Goal: Task Accomplishment & Management: Use online tool/utility

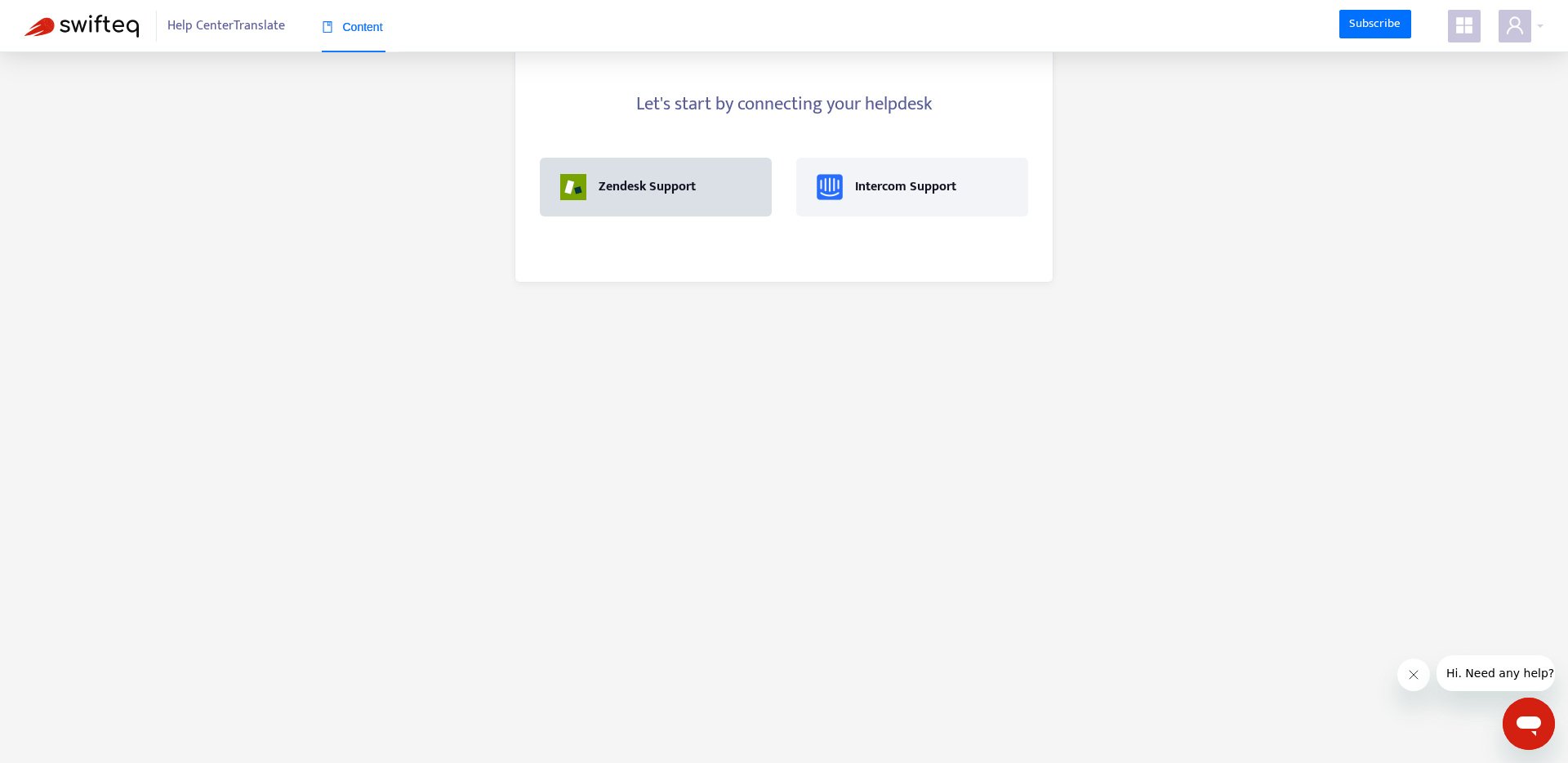
click at [623, 186] on div "Zendesk Support" at bounding box center [647, 187] width 97 height 19
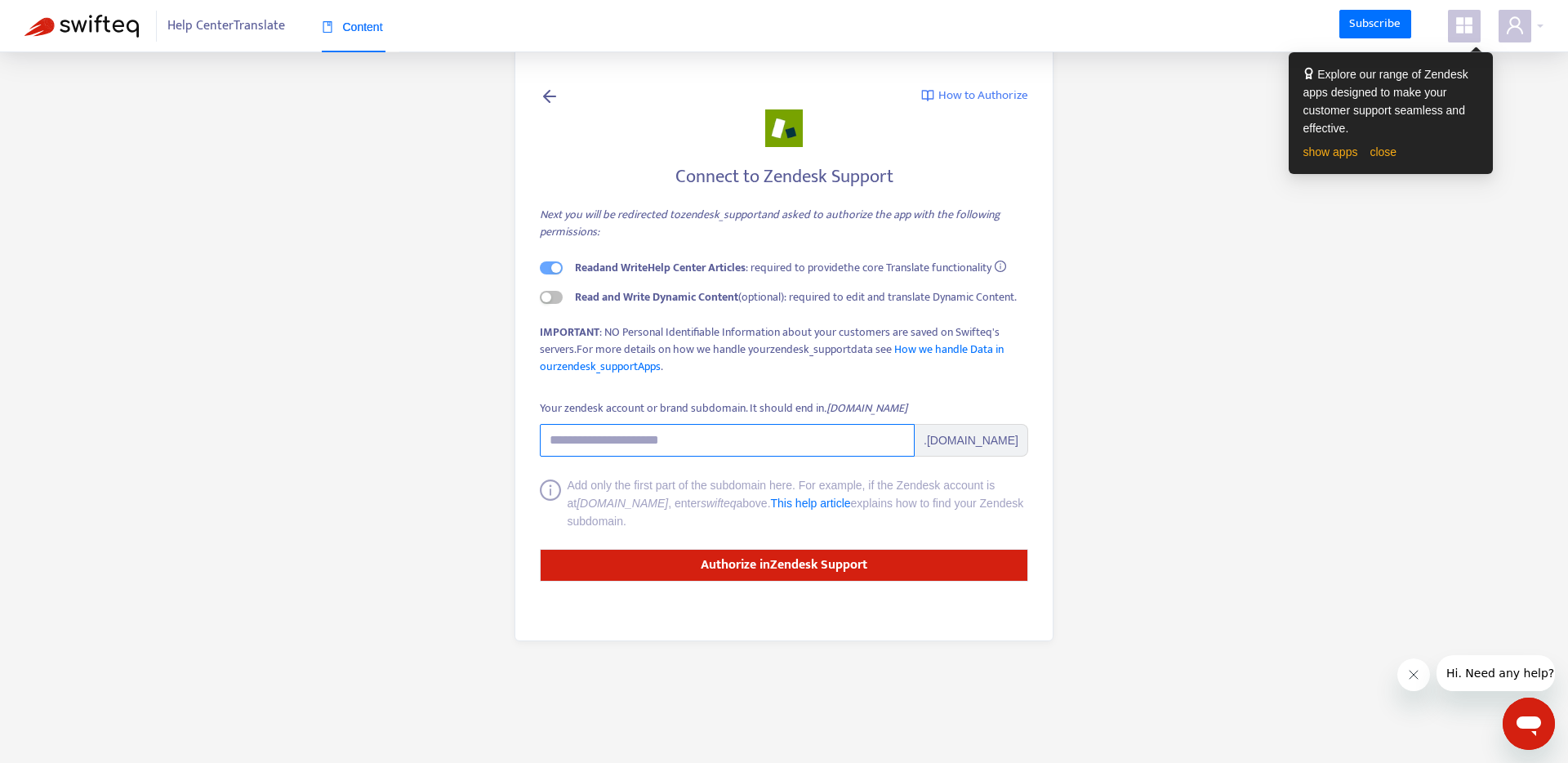
click at [761, 432] on input "Your zendesk account or brand subdomain. It should end in .zendesk.com" at bounding box center [727, 441] width 374 height 33
type input "*********"
click at [1112, 473] on main "How to Authorize Connect to Zendesk Support Next you will be redirected to zend…" at bounding box center [784, 382] width 1568 height 763
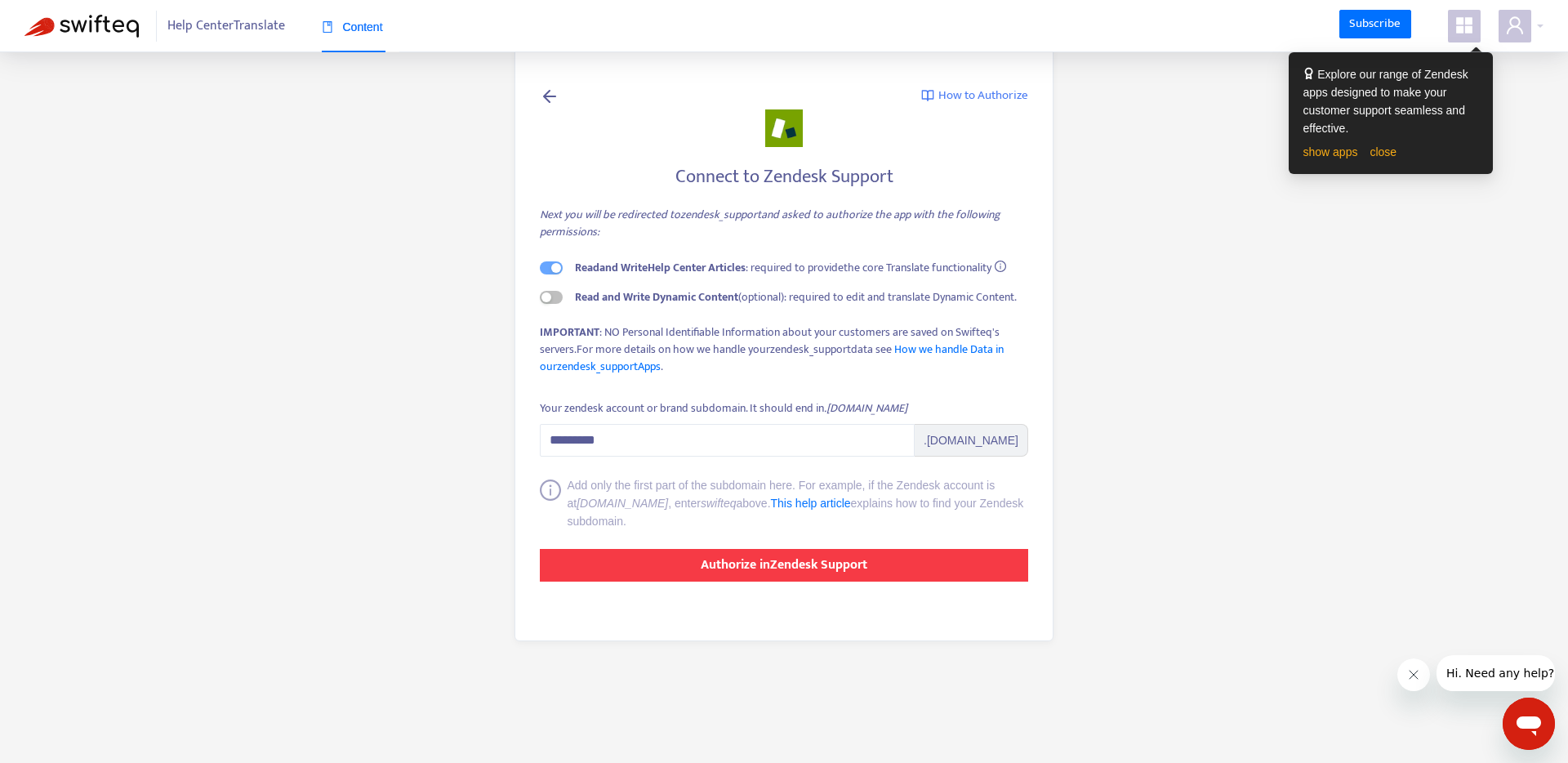
click at [896, 558] on button "Authorize in Zendesk Support" at bounding box center [784, 565] width 488 height 33
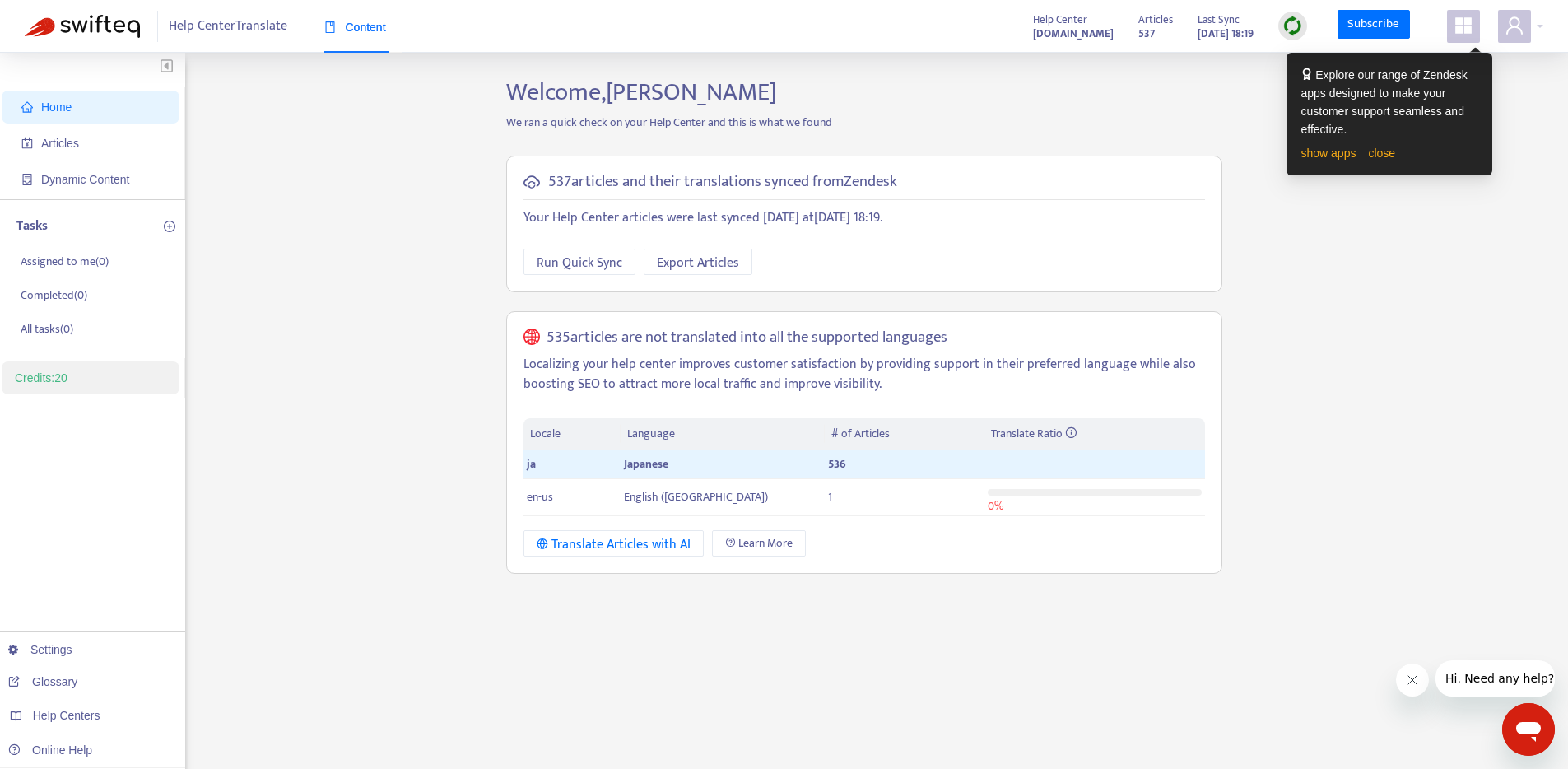
click at [683, 372] on p "Localizing your help center improves customer satisfaction by providing support…" at bounding box center [864, 375] width 682 height 39
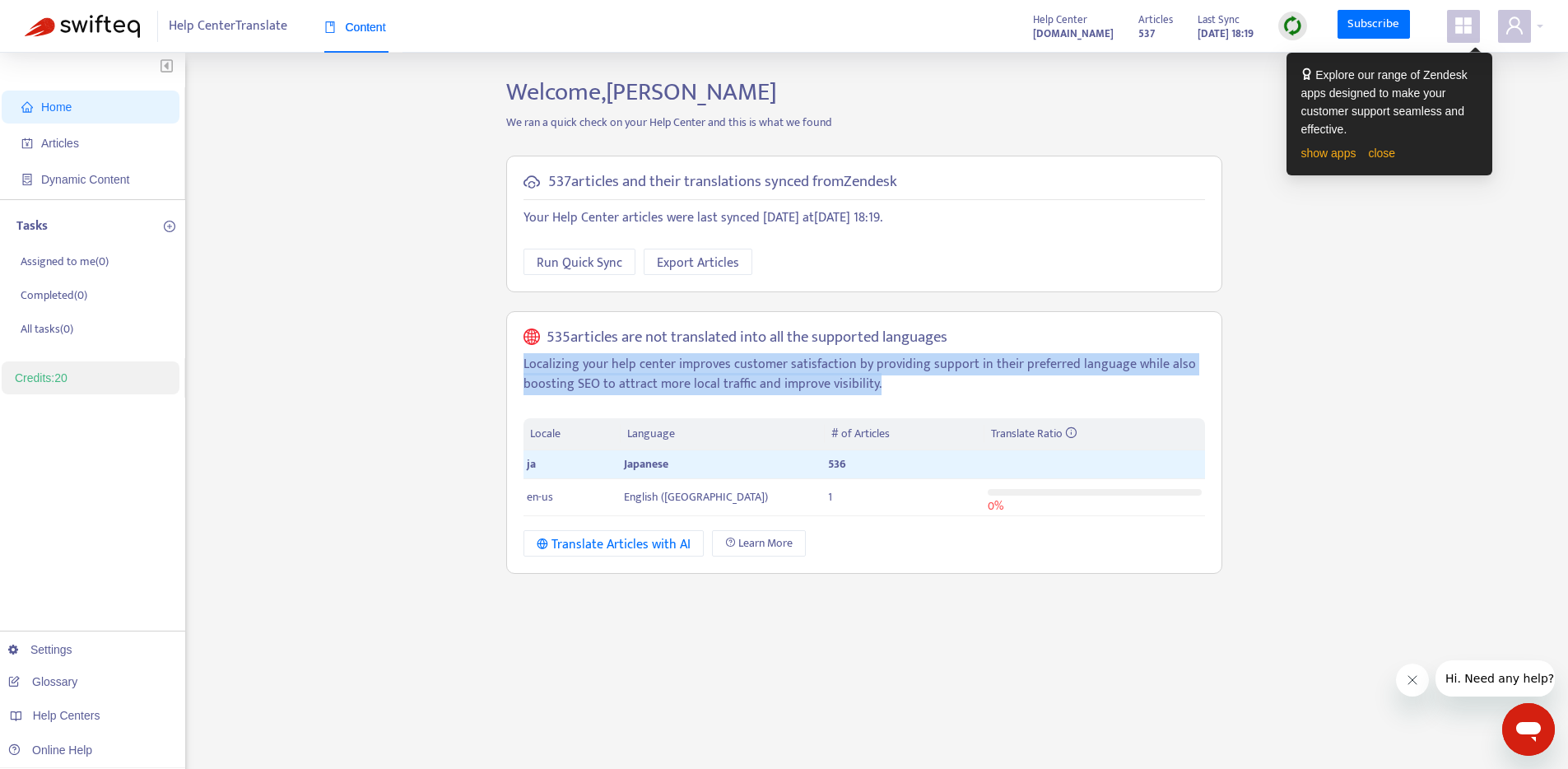
click at [683, 372] on p "Localizing your help center improves customer satisfaction by providing support…" at bounding box center [864, 375] width 682 height 39
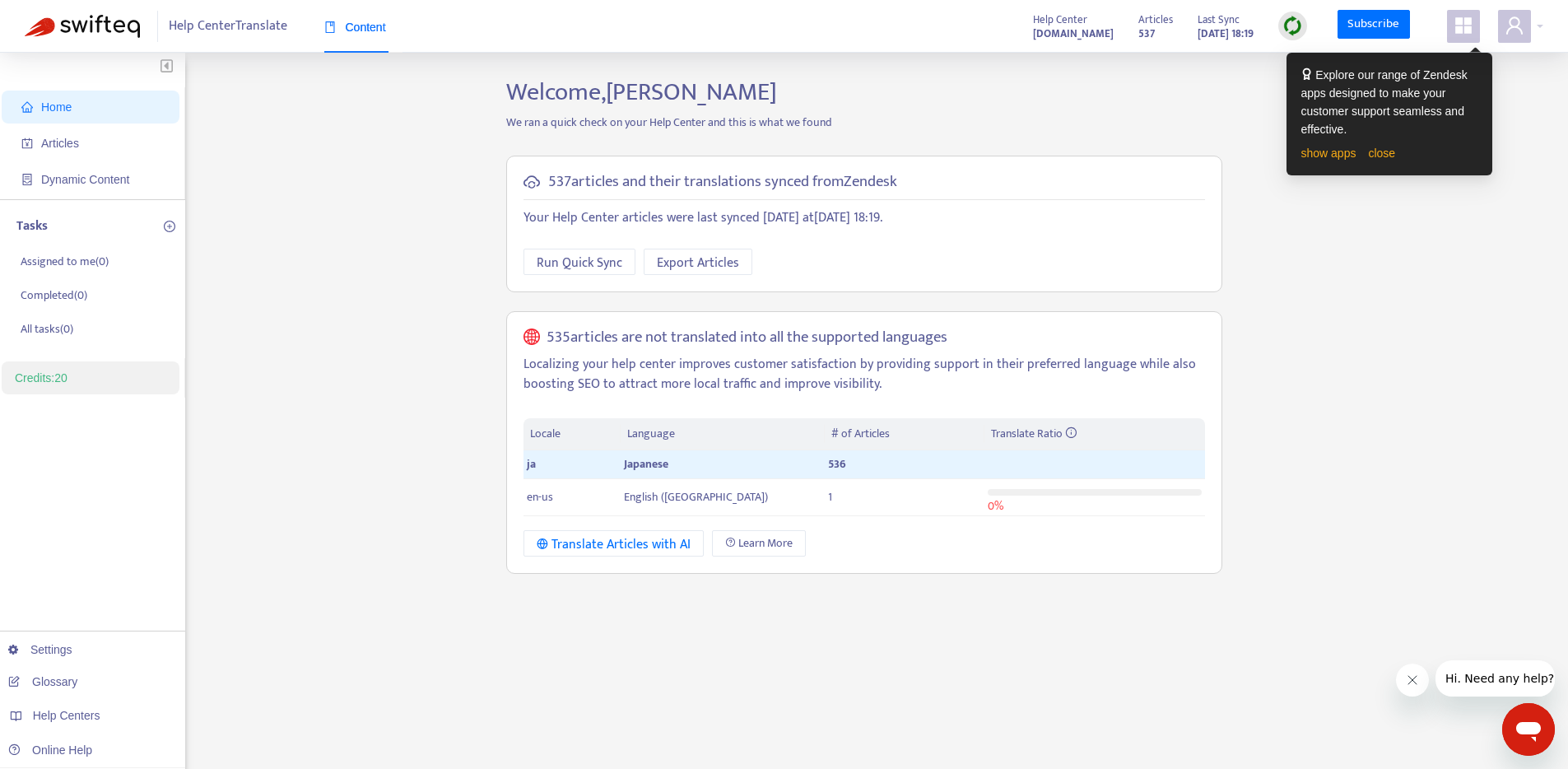
click at [792, 329] on h5 "535 articles are not translated into all the supported languages" at bounding box center [746, 337] width 401 height 19
click at [776, 384] on p "Localizing your help center improves customer satisfaction by providing support…" at bounding box center [864, 375] width 682 height 39
click at [758, 501] on td "English (USA)" at bounding box center [723, 498] width 204 height 37
click at [657, 497] on span "English (USA)" at bounding box center [695, 496] width 144 height 19
click at [557, 500] on td "en-us" at bounding box center [572, 498] width 97 height 37
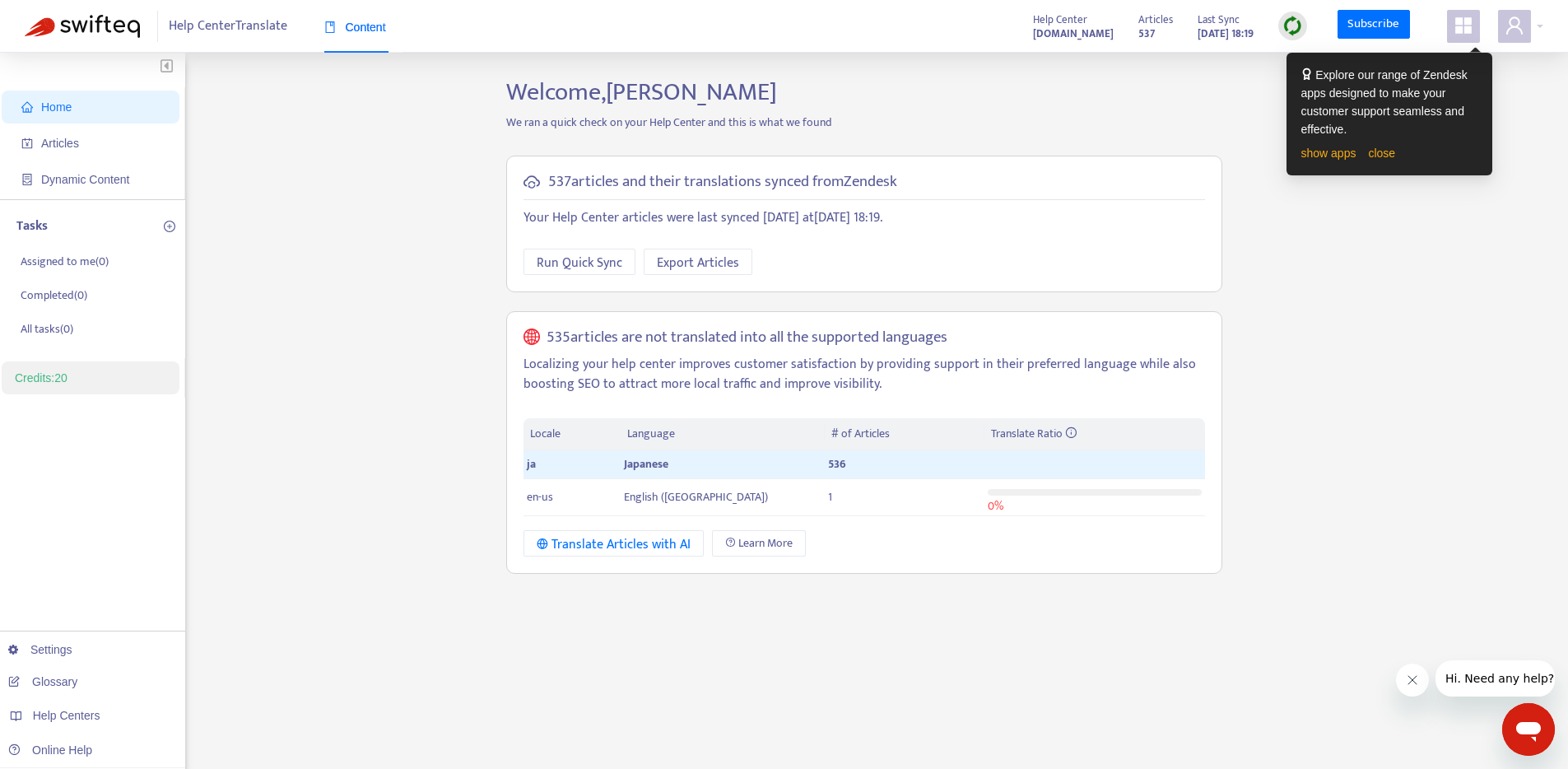
click at [664, 346] on h5 "535 articles are not translated into all the supported languages" at bounding box center [746, 337] width 401 height 19
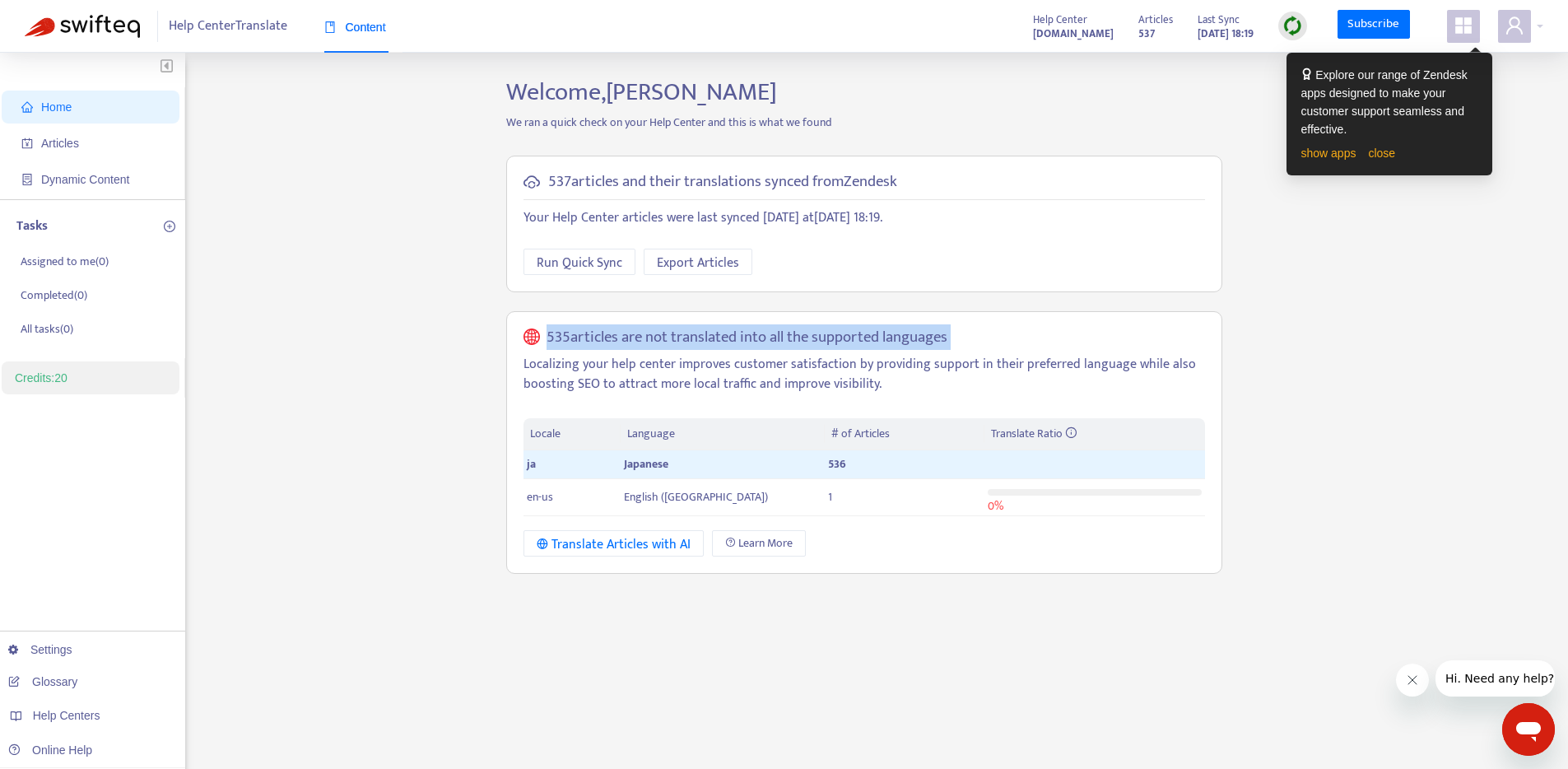
click at [664, 346] on h5 "535 articles are not translated into all the supported languages" at bounding box center [746, 337] width 401 height 19
click at [654, 351] on div at bounding box center [654, 351] width 0 height 0
click at [691, 299] on div "537 articles and their translations synced from Zendesk Your Help Center articl…" at bounding box center [864, 365] width 740 height 443
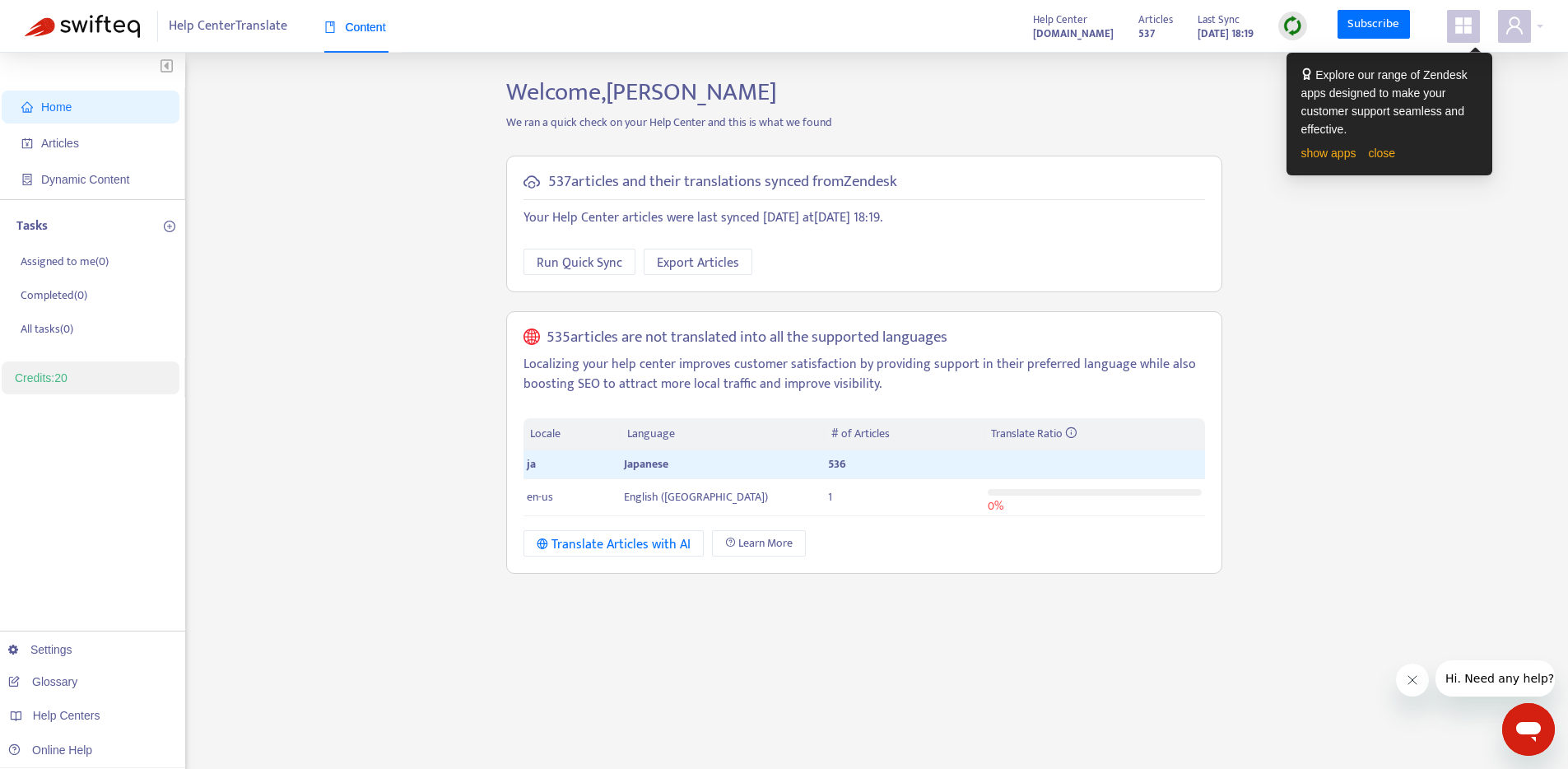
click at [657, 173] on h5 "537 articles and their translations synced from Zendesk" at bounding box center [723, 181] width 349 height 19
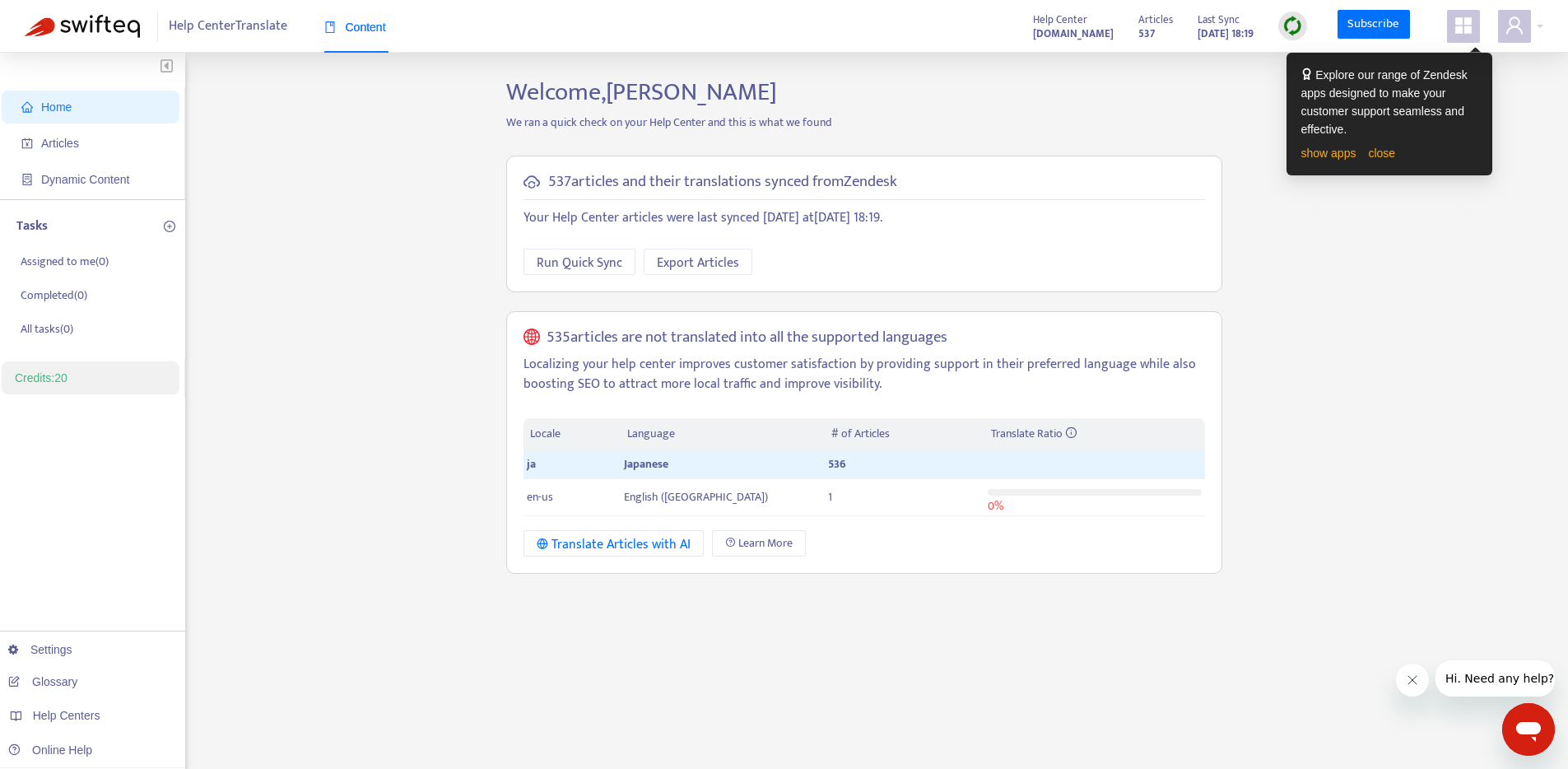
click at [646, 146] on div at bounding box center [646, 146] width 0 height 0
click at [435, 183] on div "Home Articles Dynamic Content Tasks Assigned to me ( 0 ) Completed ( 0 ) All ta…" at bounding box center [784, 559] width 1519 height 963
click at [544, 211] on p "Your Help Center articles were last synced today at August 21, 2025 18:19 ." at bounding box center [864, 218] width 682 height 20
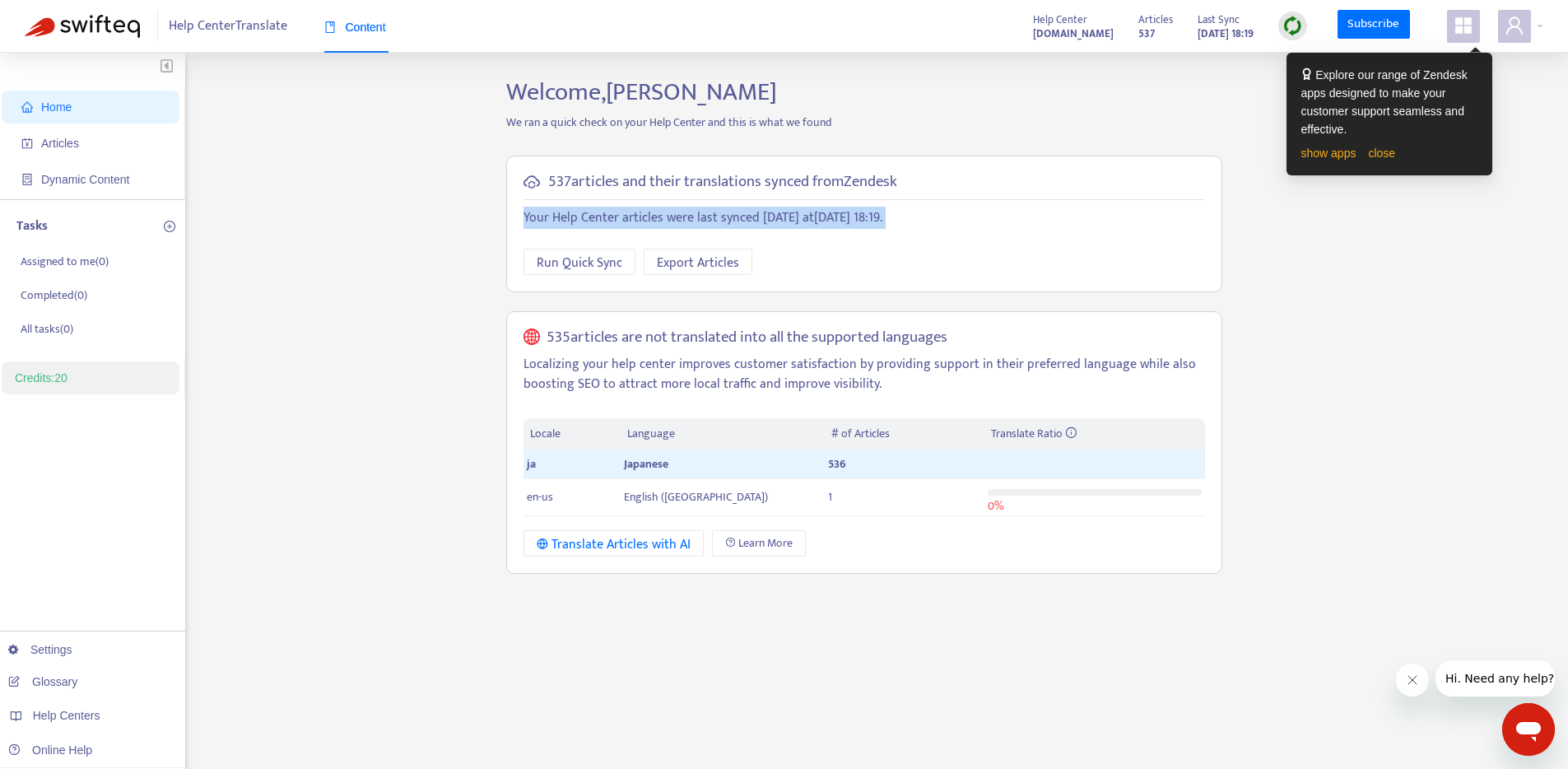
click at [533, 183] on div at bounding box center [533, 183] width 0 height 0
click at [413, 258] on div "Home Articles Dynamic Content Tasks Assigned to me ( 0 ) Completed ( 0 ) All ta…" at bounding box center [784, 559] width 1519 height 963
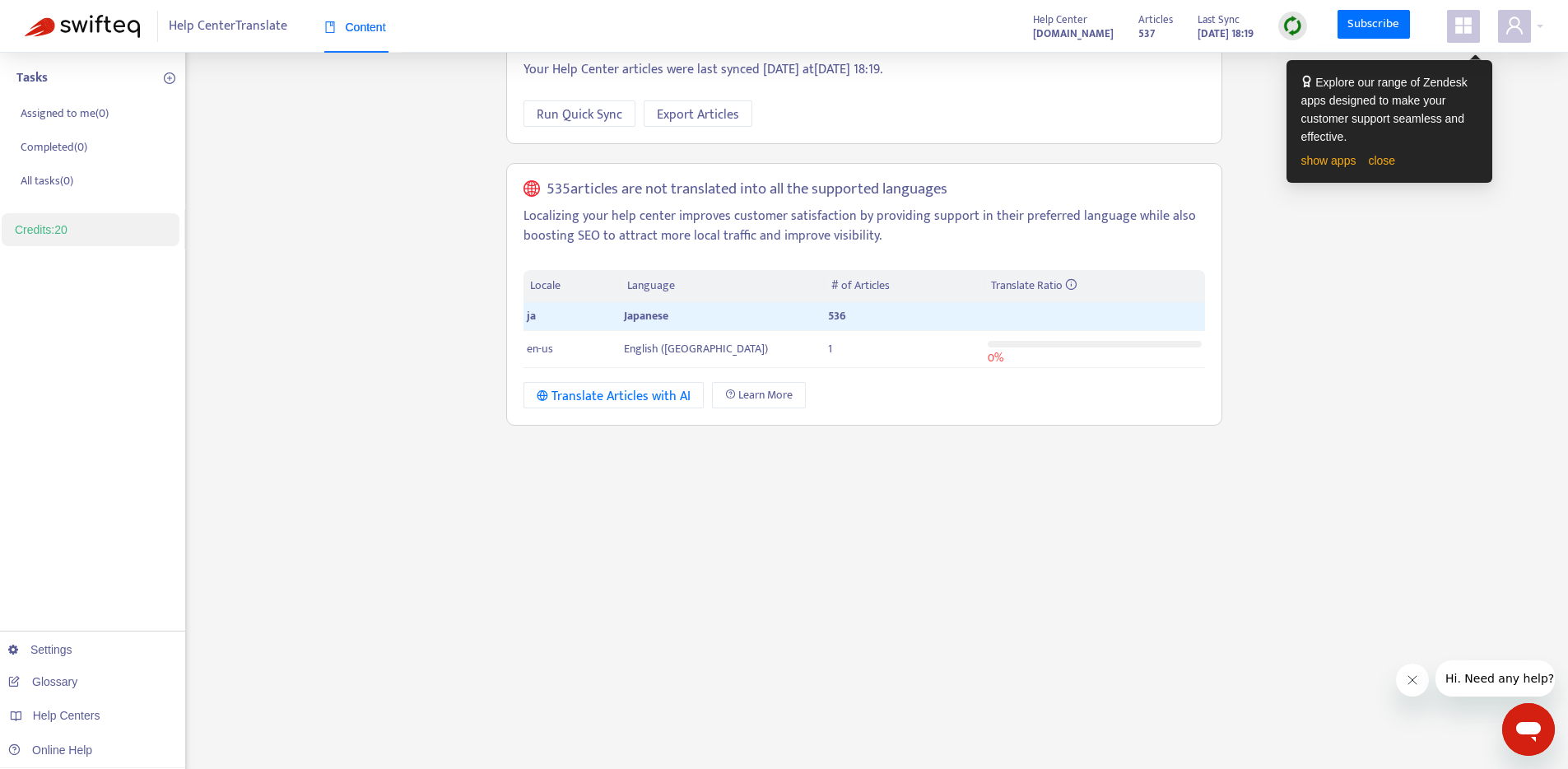
scroll to position [156, 0]
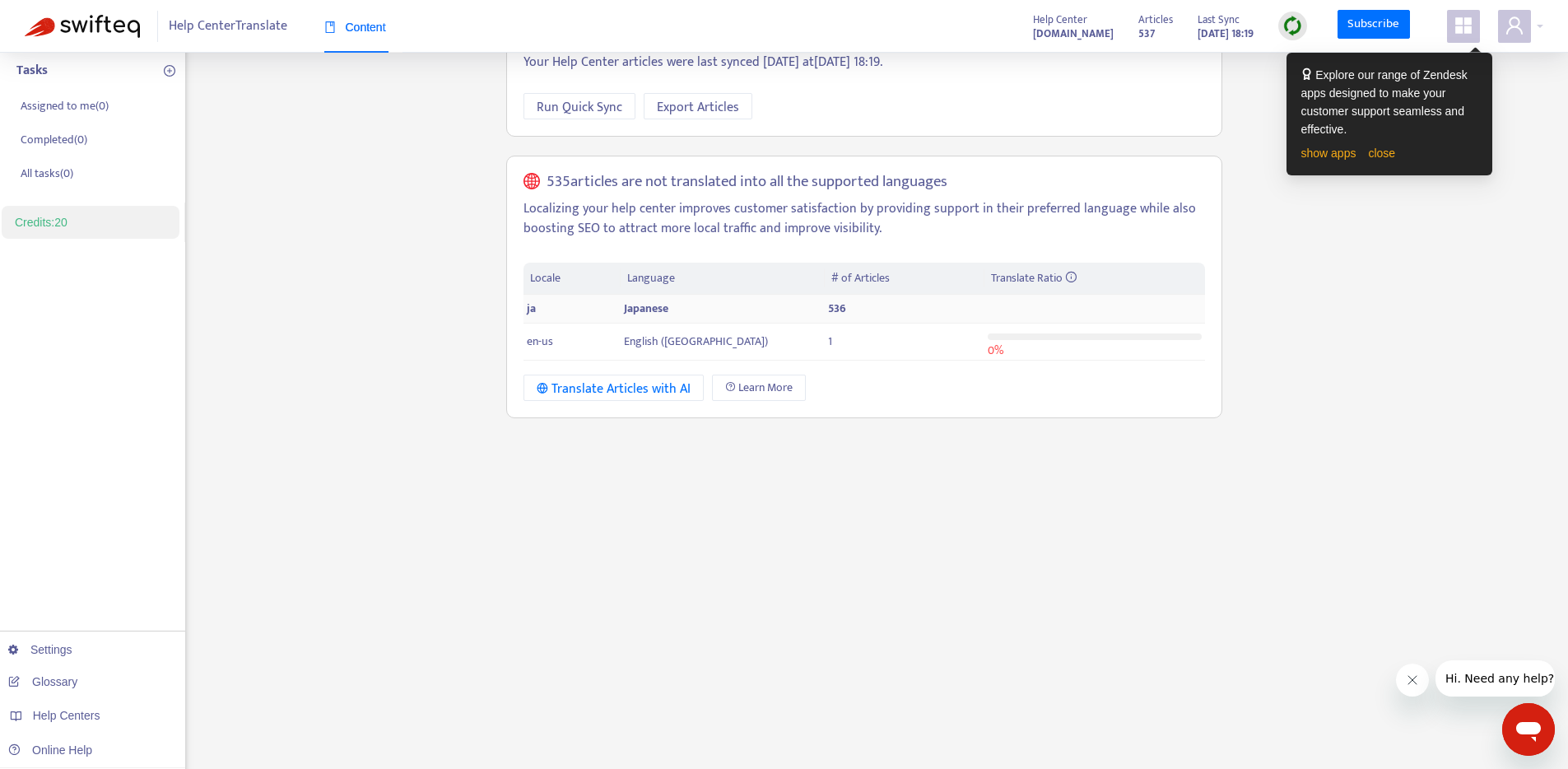
click at [650, 299] on span "Japanese" at bounding box center [645, 308] width 44 height 19
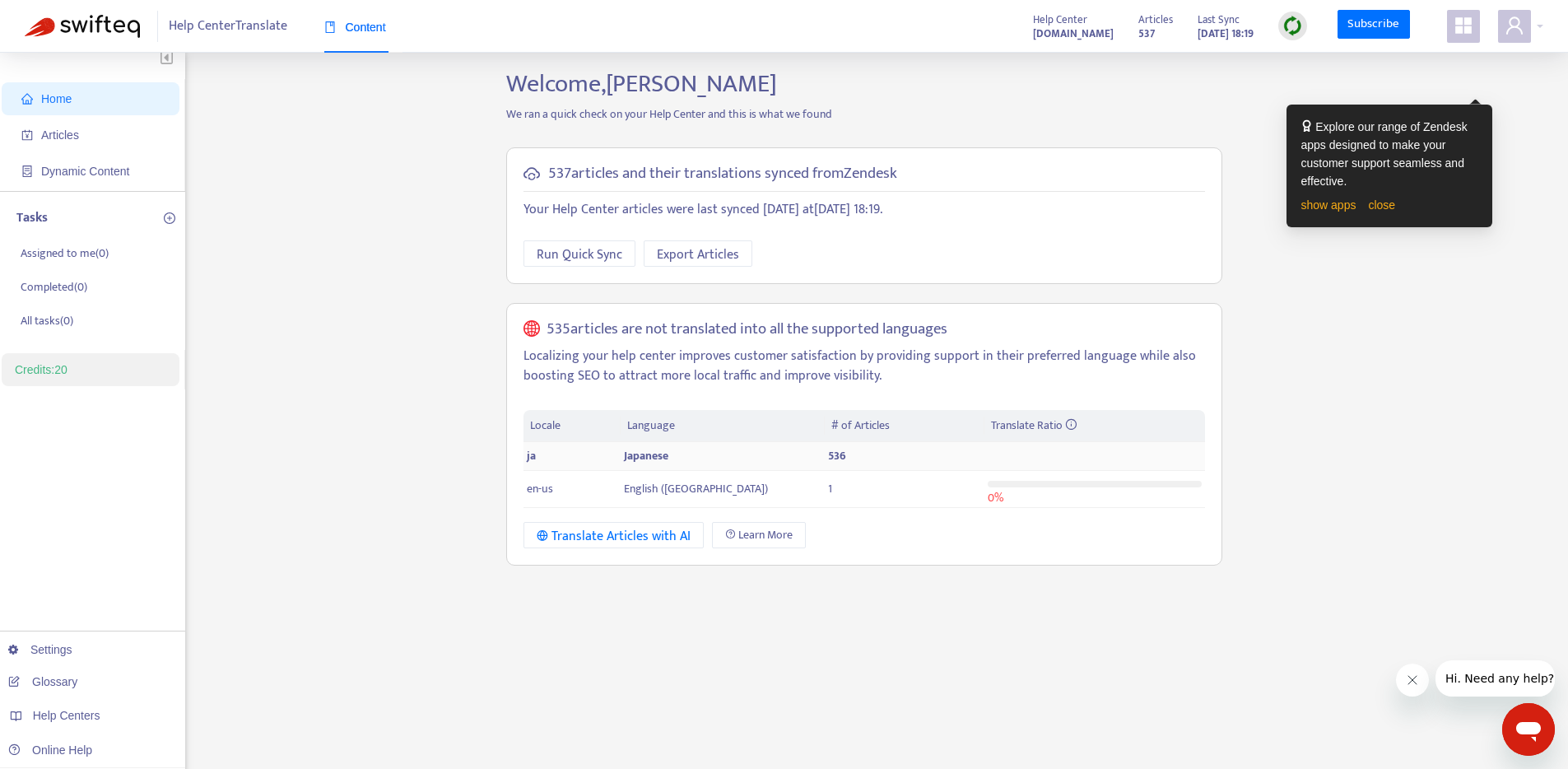
scroll to position [0, 0]
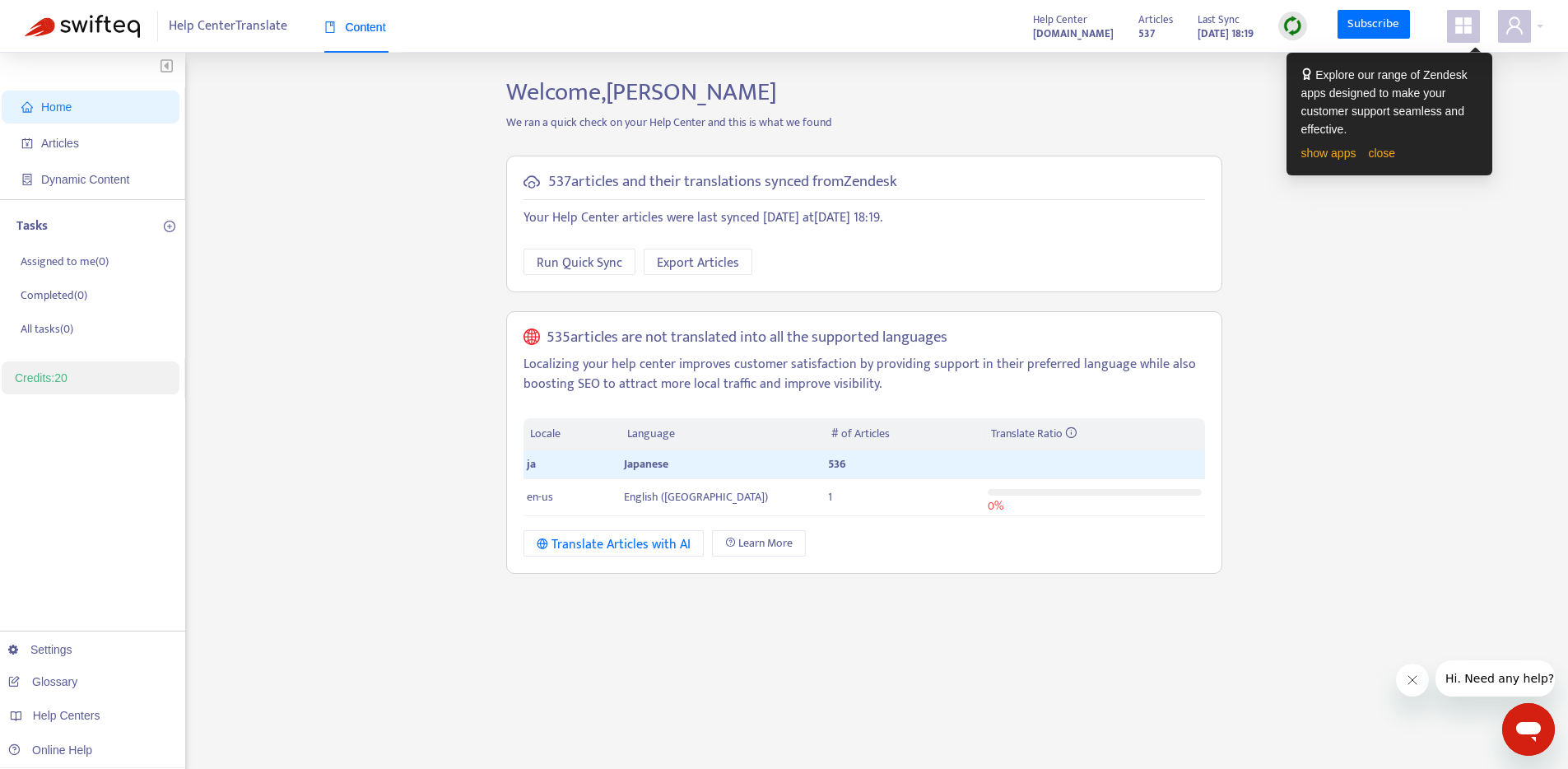
click at [919, 364] on p "Localizing your help center improves customer satisfaction by providing support…" at bounding box center [864, 375] width 682 height 39
click at [76, 675] on link "Glossary" at bounding box center [42, 681] width 70 height 13
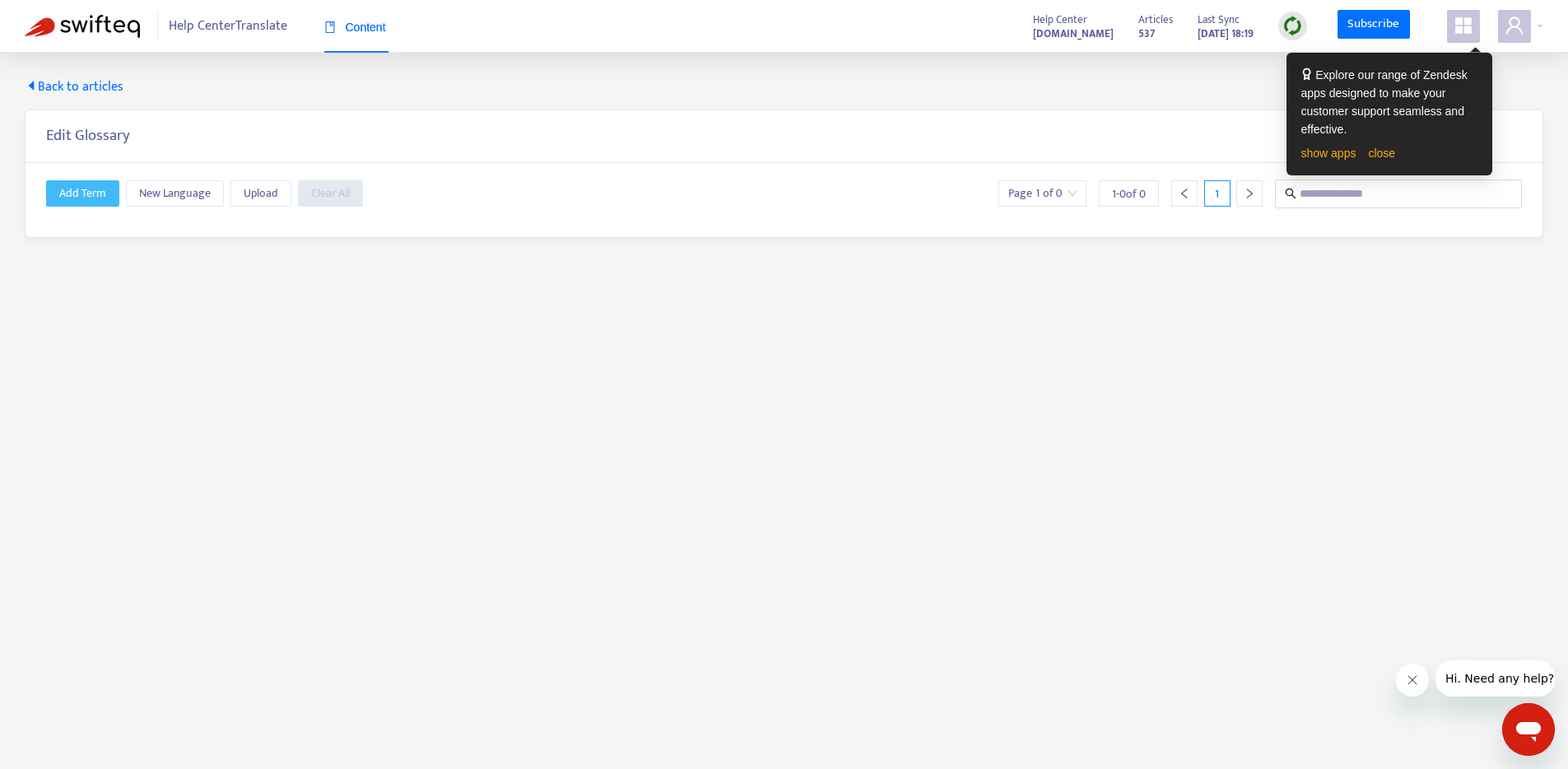
click at [64, 190] on span "Add Term" at bounding box center [82, 193] width 47 height 18
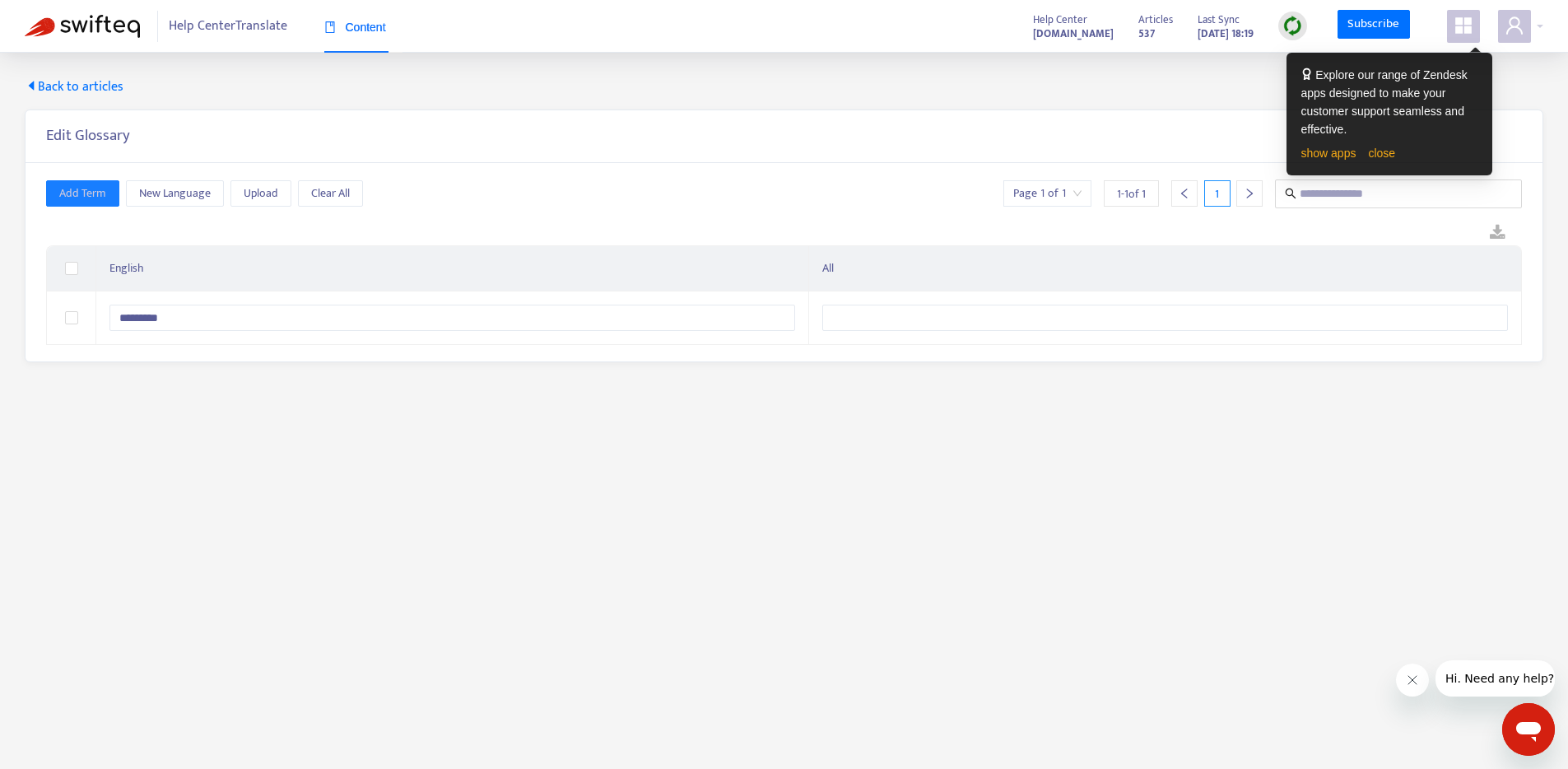
type input "*********"
click at [139, 198] on span "New Language" at bounding box center [175, 193] width 72 height 18
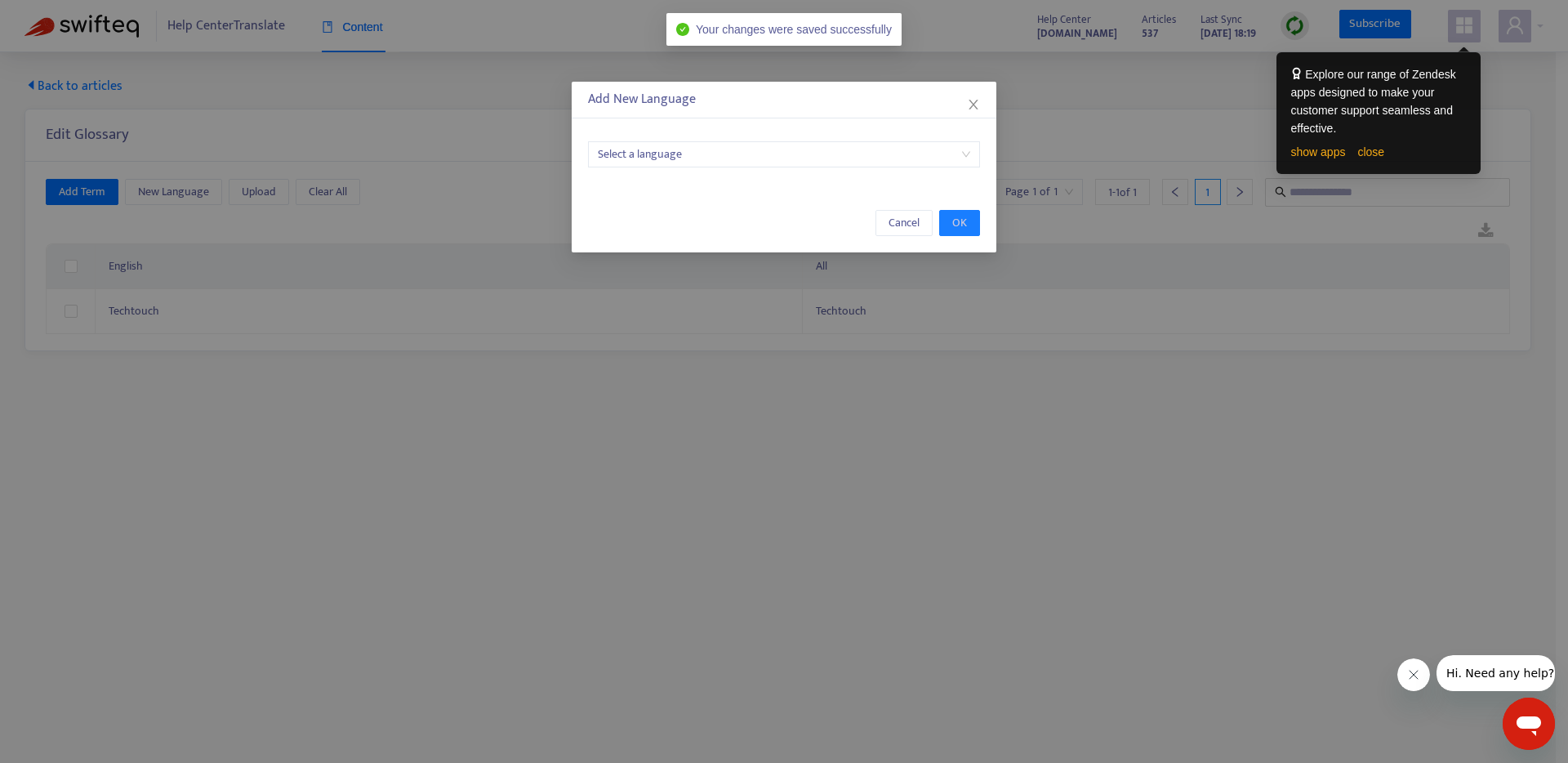
click at [649, 164] on input "search" at bounding box center [783, 154] width 373 height 24
click at [633, 179] on div "Japanese" at bounding box center [784, 187] width 366 height 18
click at [944, 218] on button "OK" at bounding box center [959, 223] width 41 height 26
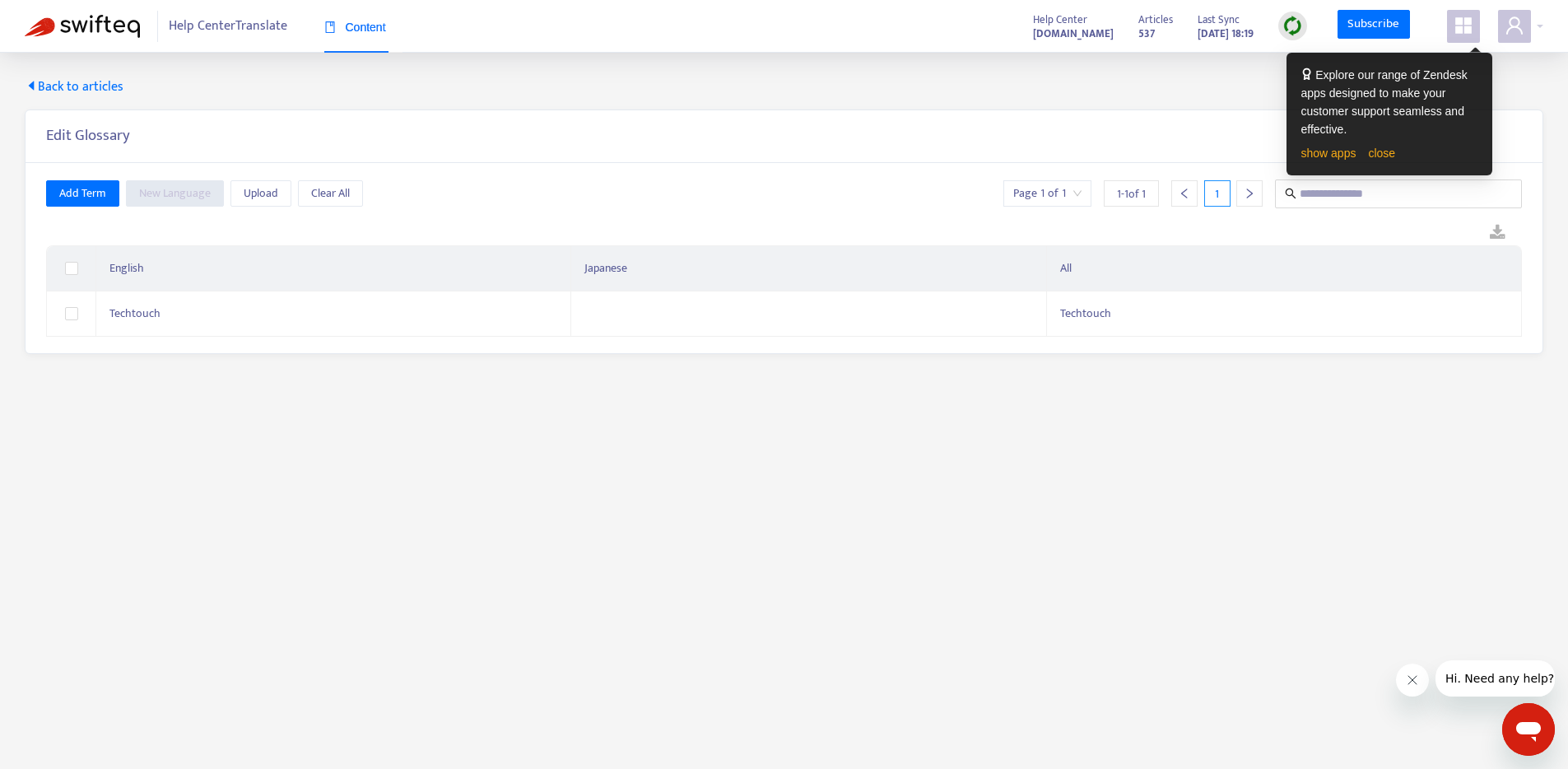
click at [799, 267] on th "Japanese" at bounding box center [809, 269] width 475 height 45
click at [758, 312] on td at bounding box center [809, 314] width 475 height 45
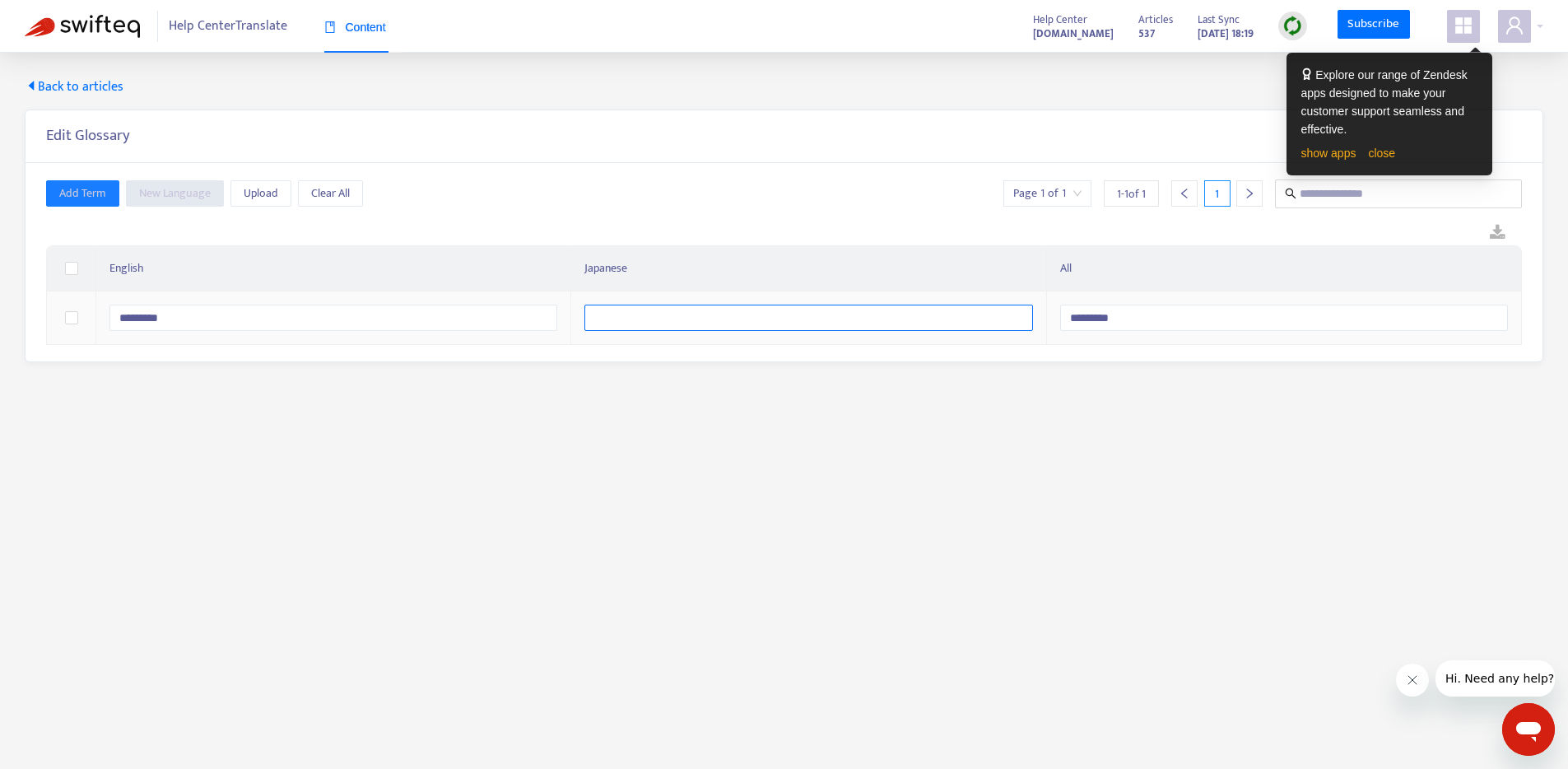
click at [751, 315] on input "text" at bounding box center [808, 318] width 448 height 26
type input "*********"
click at [722, 454] on main "Back to articles Edit Glossary Add Term New Language Upload Clear All Page 1 of…" at bounding box center [784, 437] width 1568 height 769
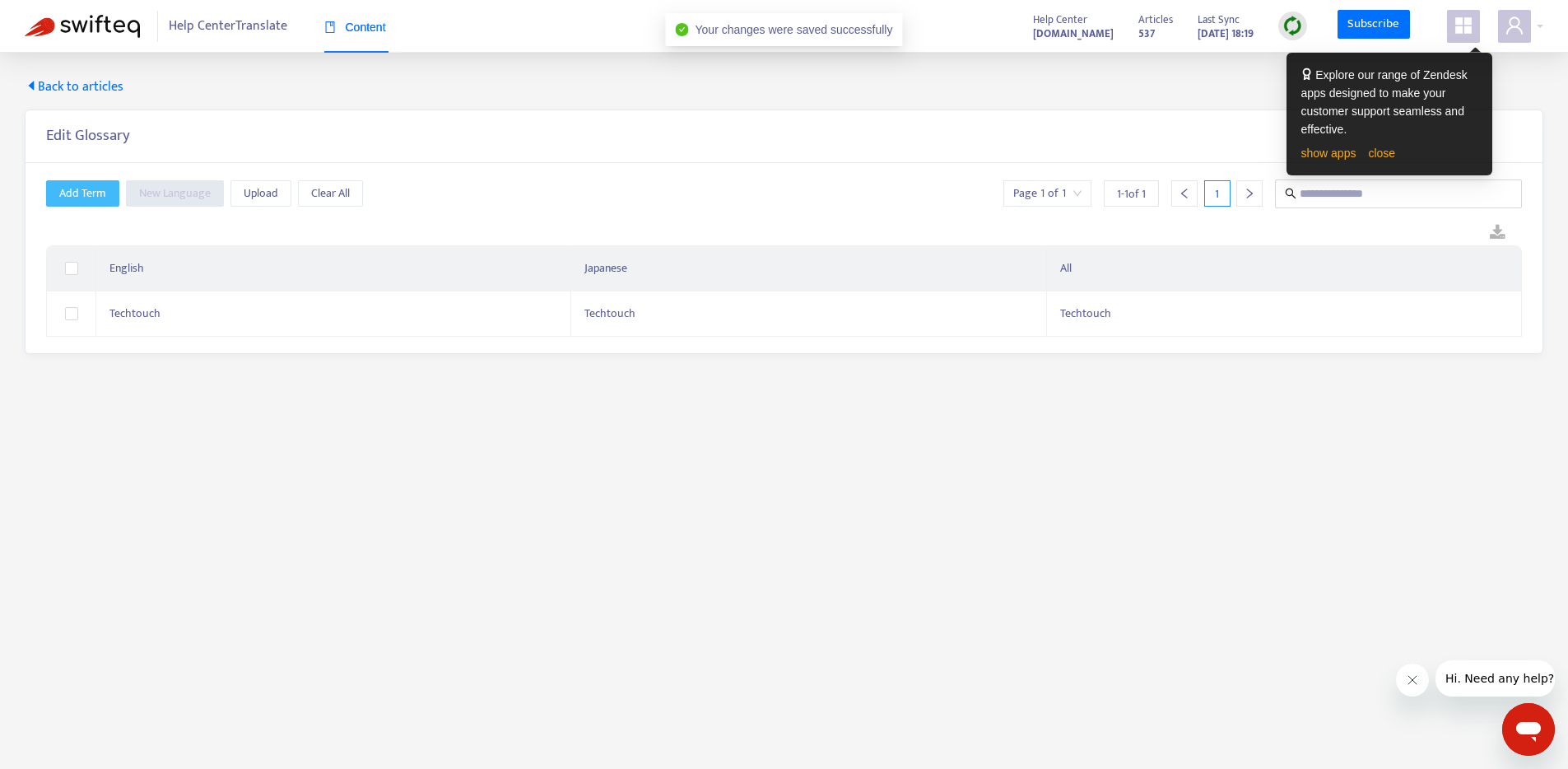
click at [105, 197] on span "Add Term" at bounding box center [82, 193] width 47 height 18
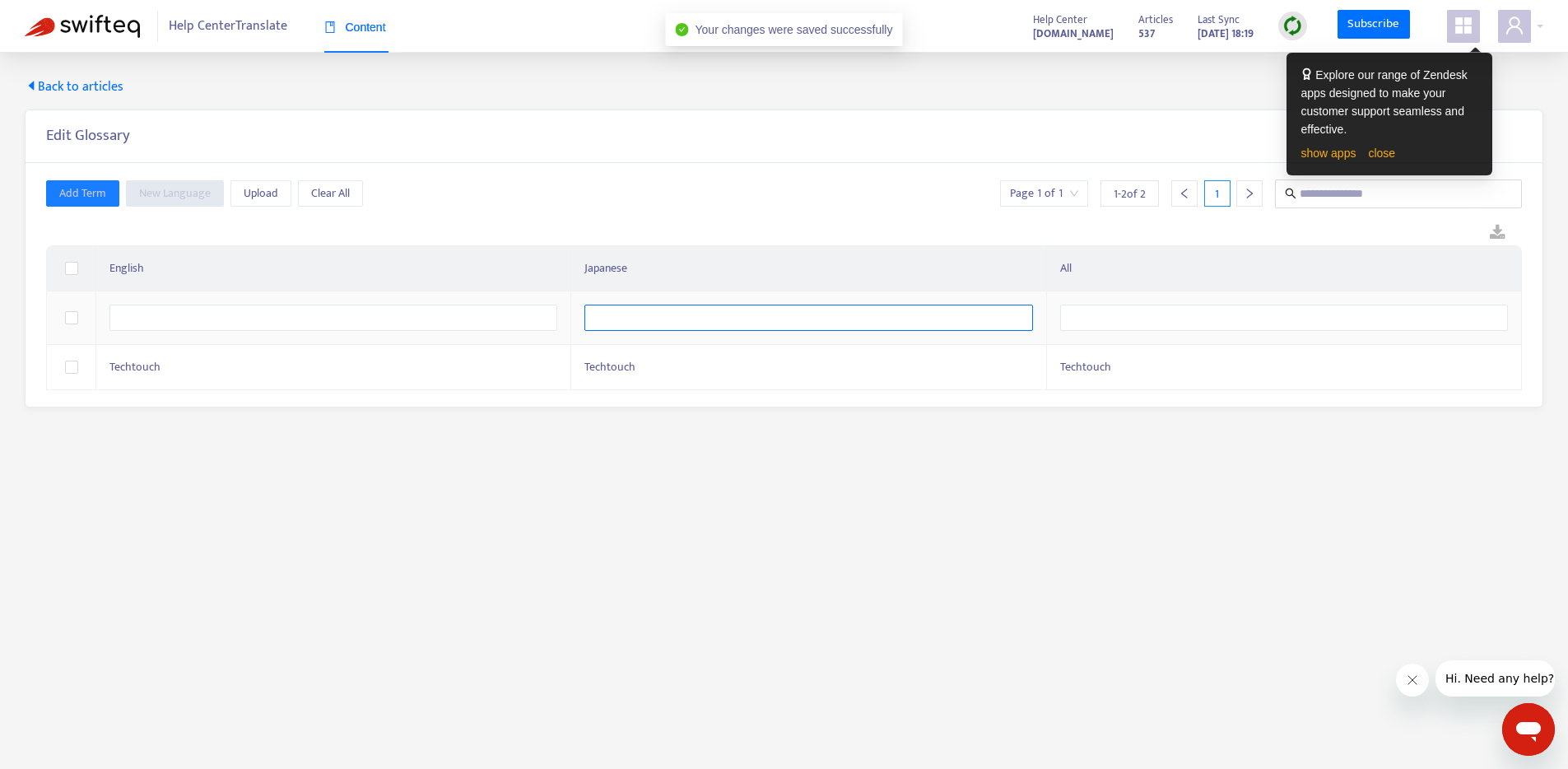
click at [684, 319] on input "text" at bounding box center [808, 318] width 448 height 26
type input "******"
click at [413, 305] on input "text" at bounding box center [333, 318] width 448 height 26
type input "******"
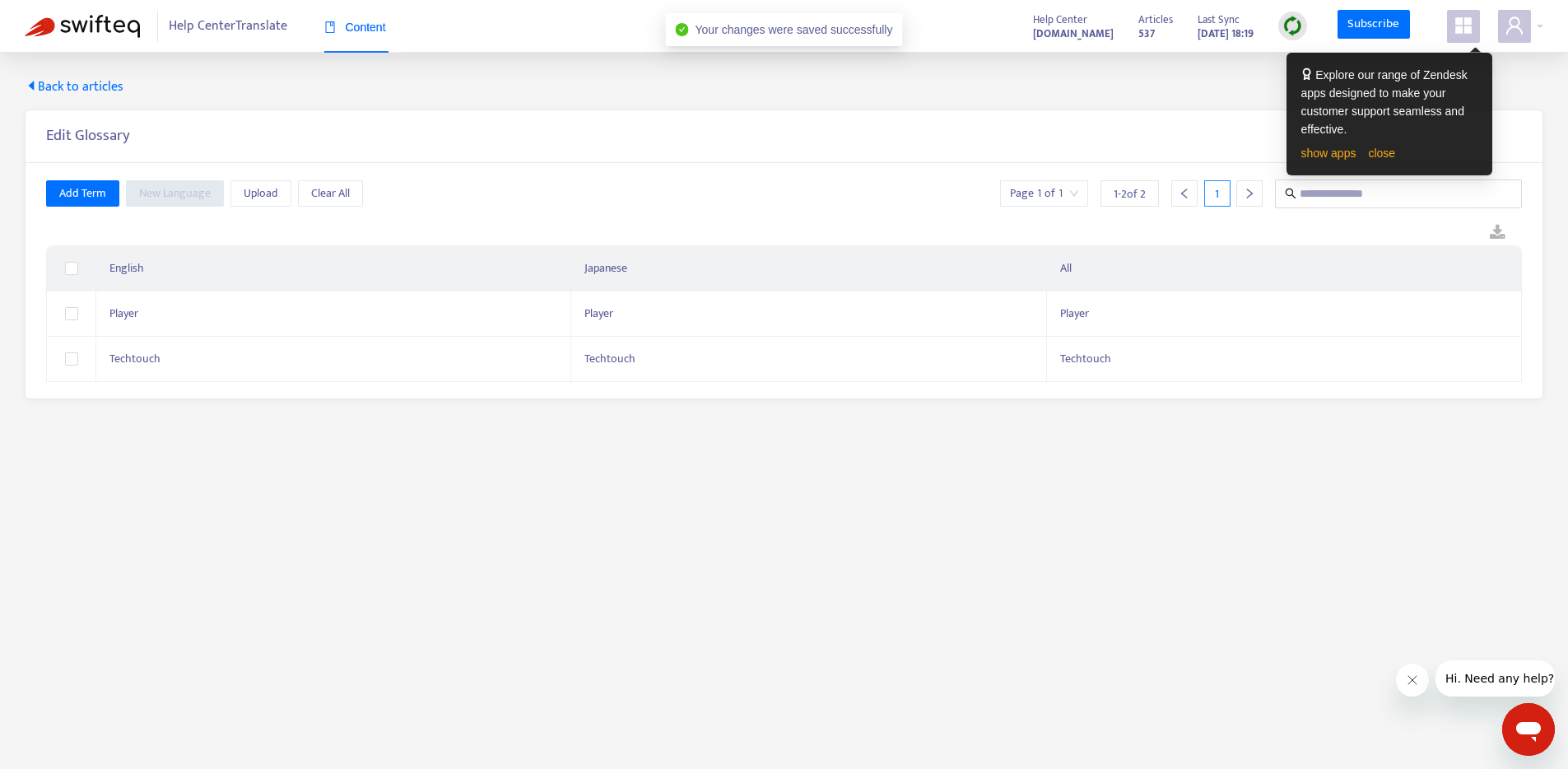
click at [400, 438] on main "Back to articles Edit Glossary Add Term New Language Upload Clear All Page 1 of…" at bounding box center [784, 437] width 1568 height 769
click at [1051, 122] on div "Edit Glossary" at bounding box center [784, 136] width 1517 height 53
click at [1098, 26] on div "Help Center help.techtouch.jp Articles 537 Last Sync Aug 21, 2025 18:19 Subscri…" at bounding box center [1283, 26] width 524 height 33
click at [94, 81] on span "Back to articles" at bounding box center [74, 87] width 99 height 20
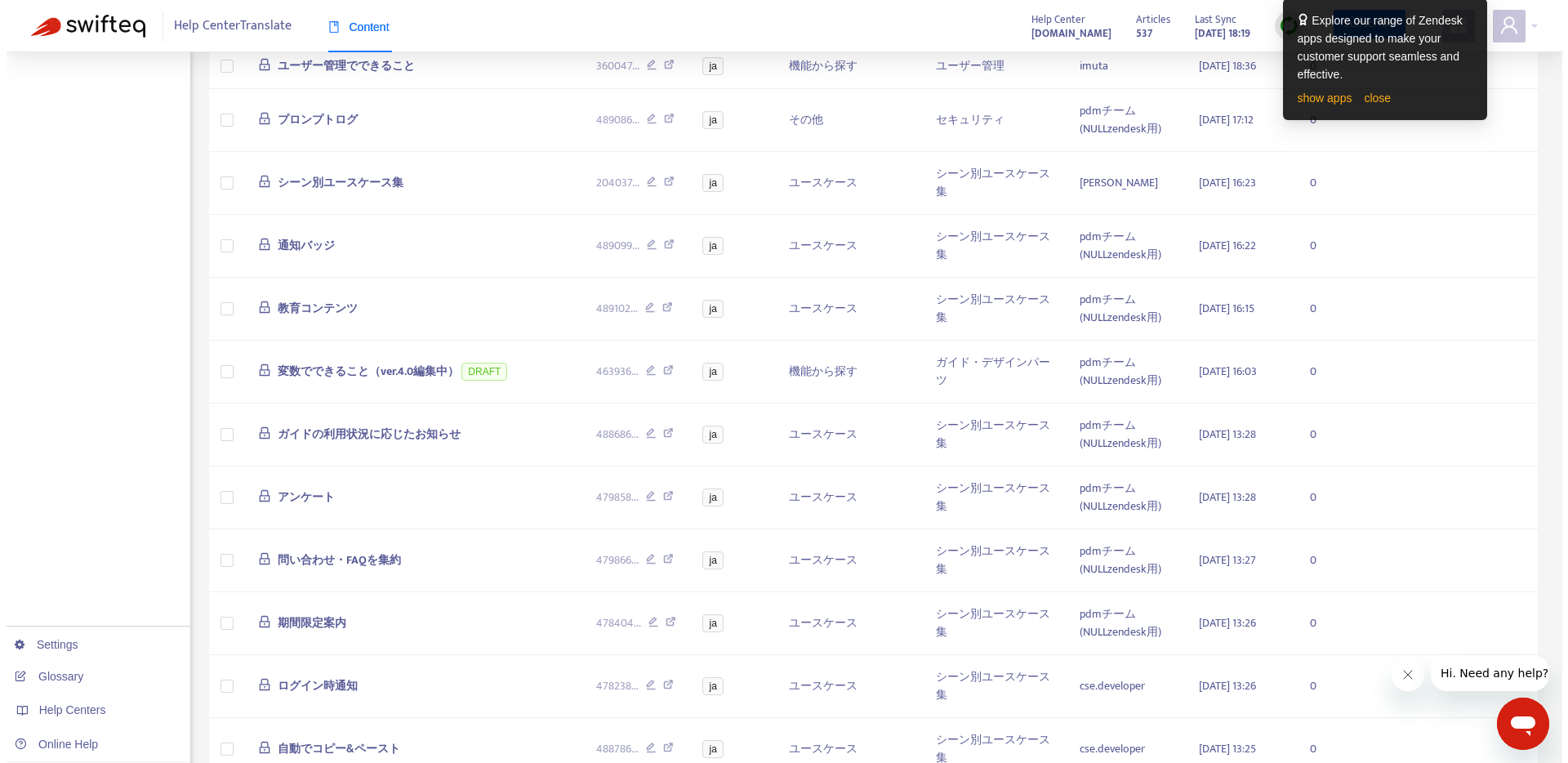
scroll to position [551, 0]
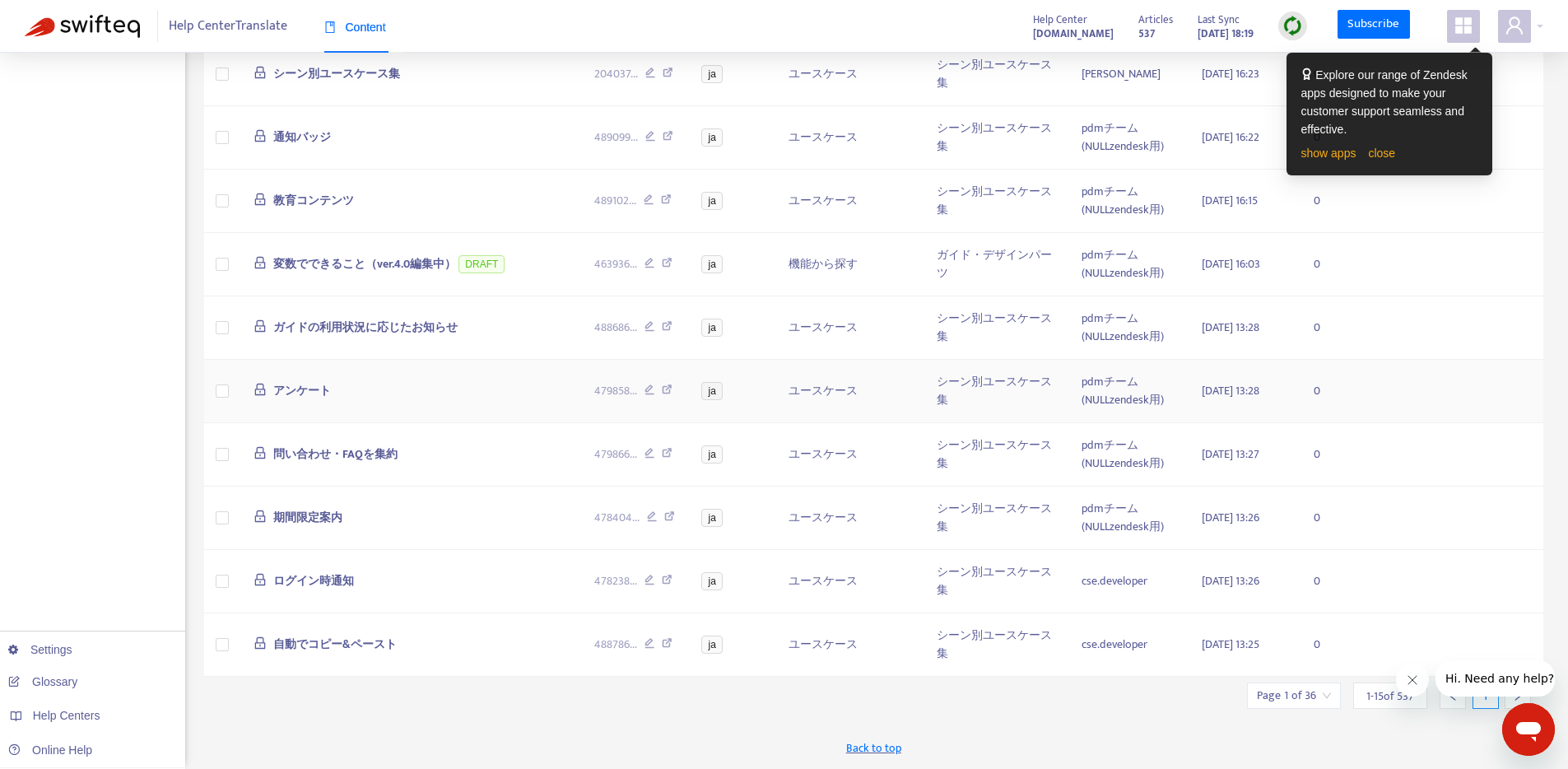
click at [459, 397] on td "アンケート" at bounding box center [411, 391] width 341 height 64
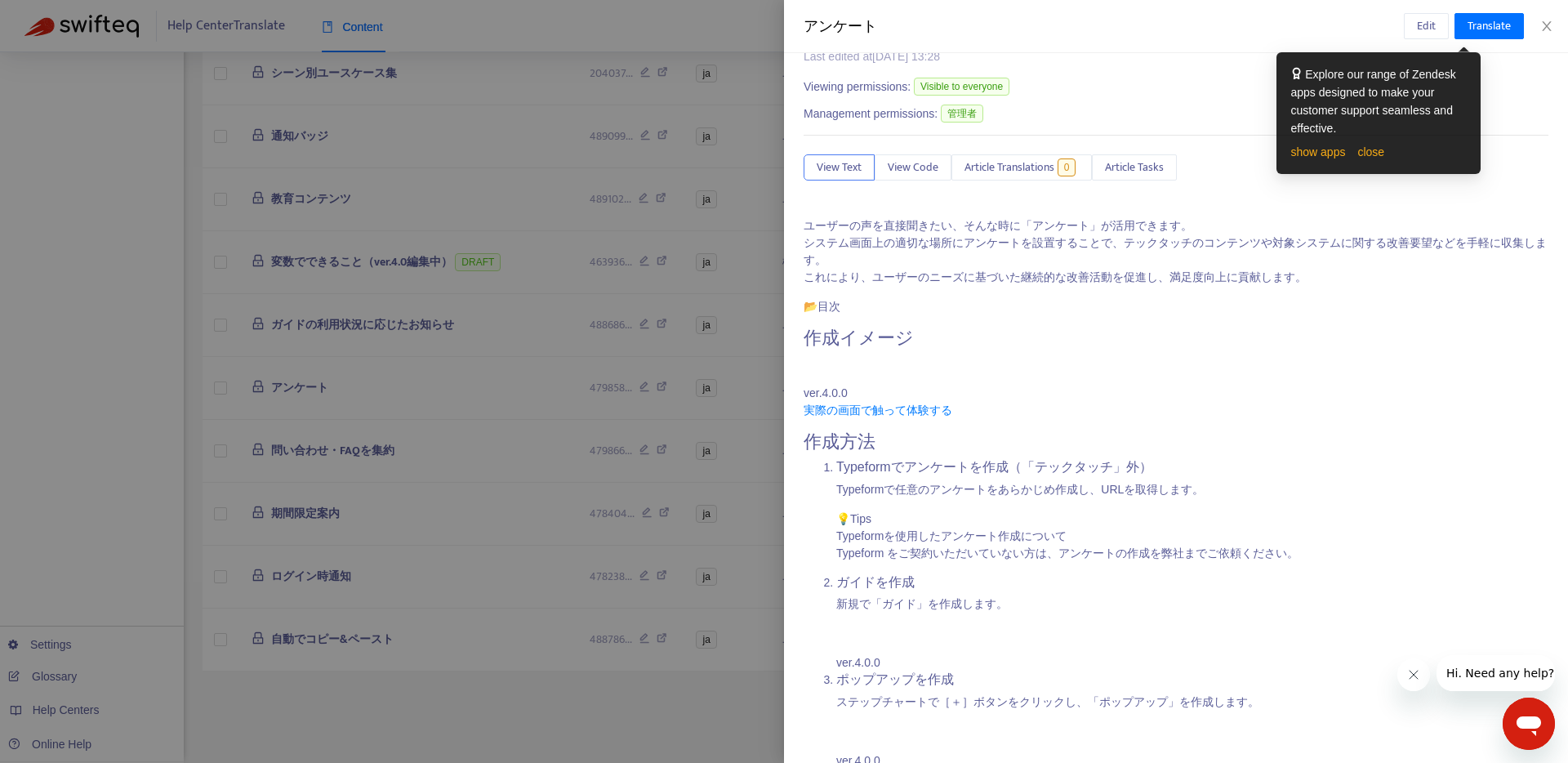
scroll to position [0, 0]
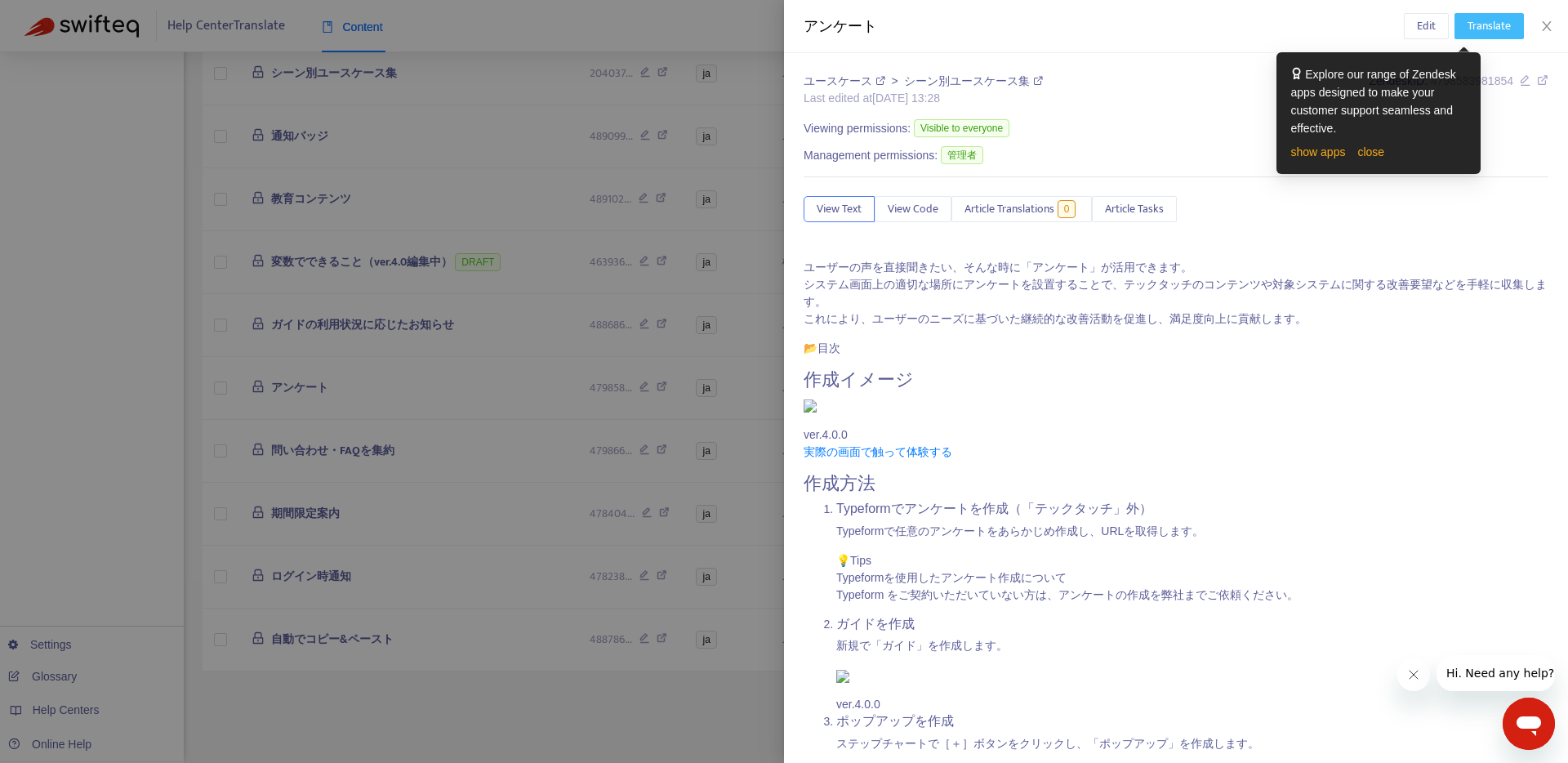
click at [1487, 27] on span "Translate" at bounding box center [1488, 26] width 43 height 18
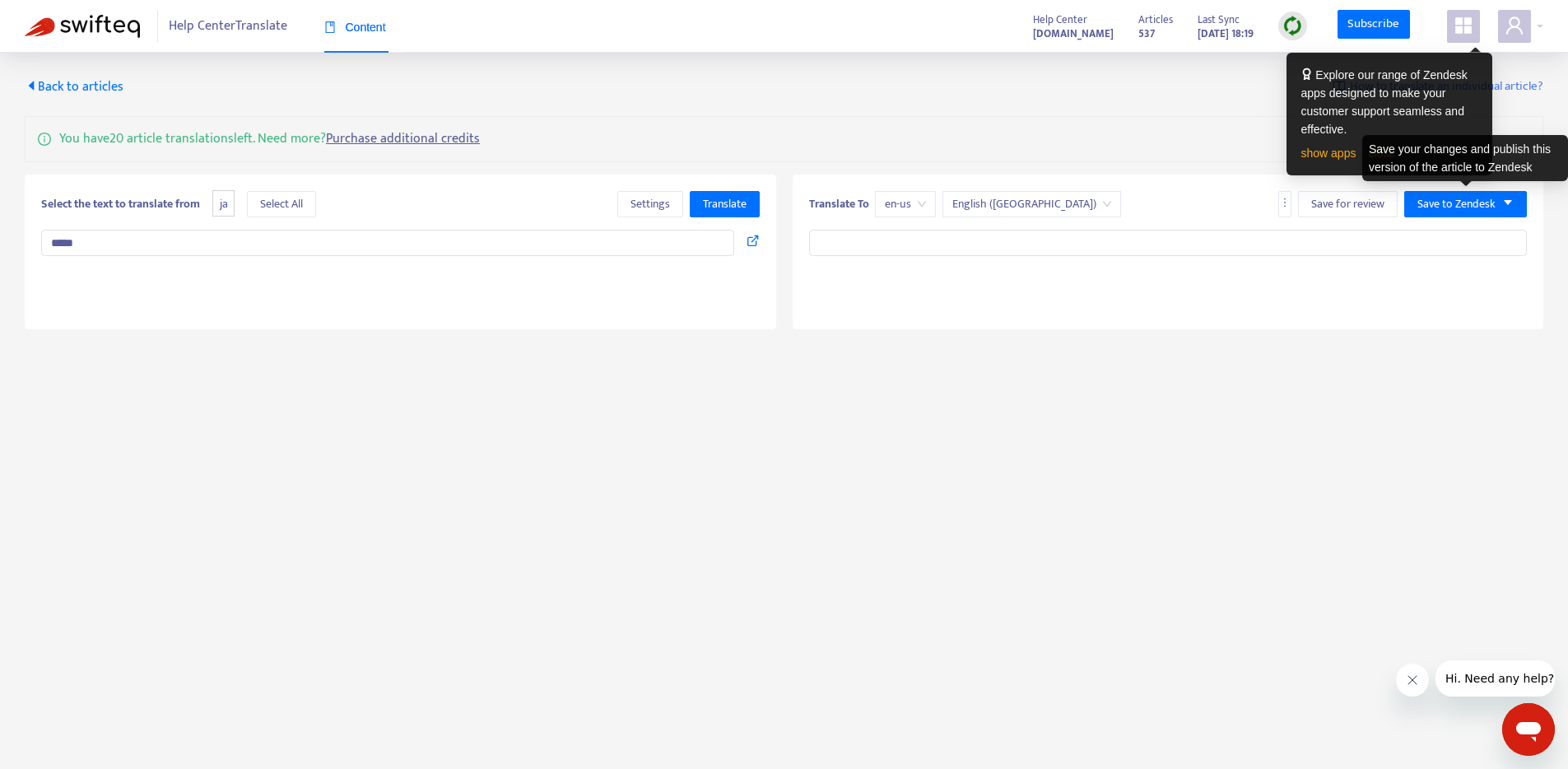
type textarea "**********"
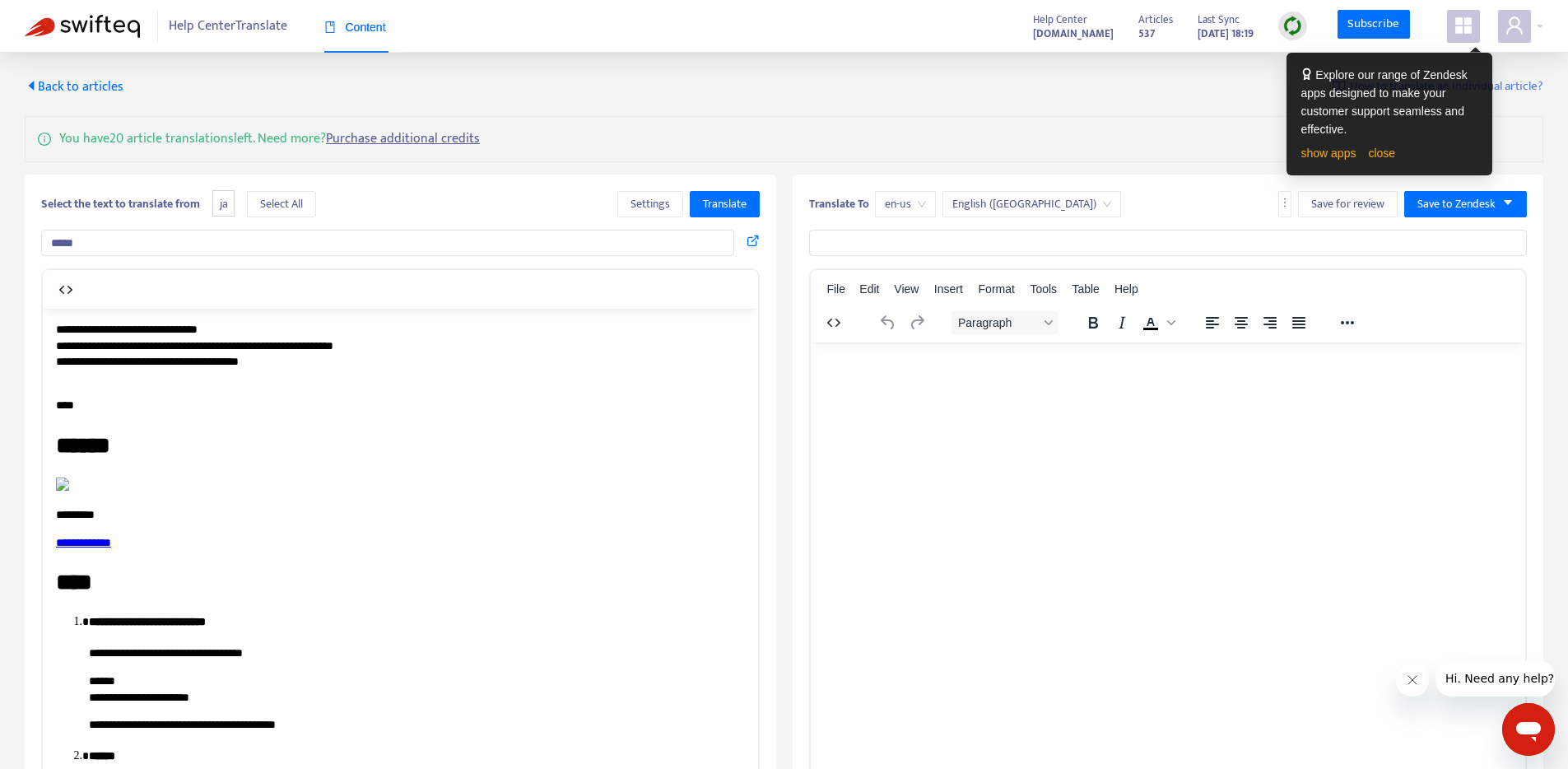
click at [1193, 191] on div "Translate To en-us English (USA) Save for review Save to Zendesk" at bounding box center [1168, 208] width 719 height 33
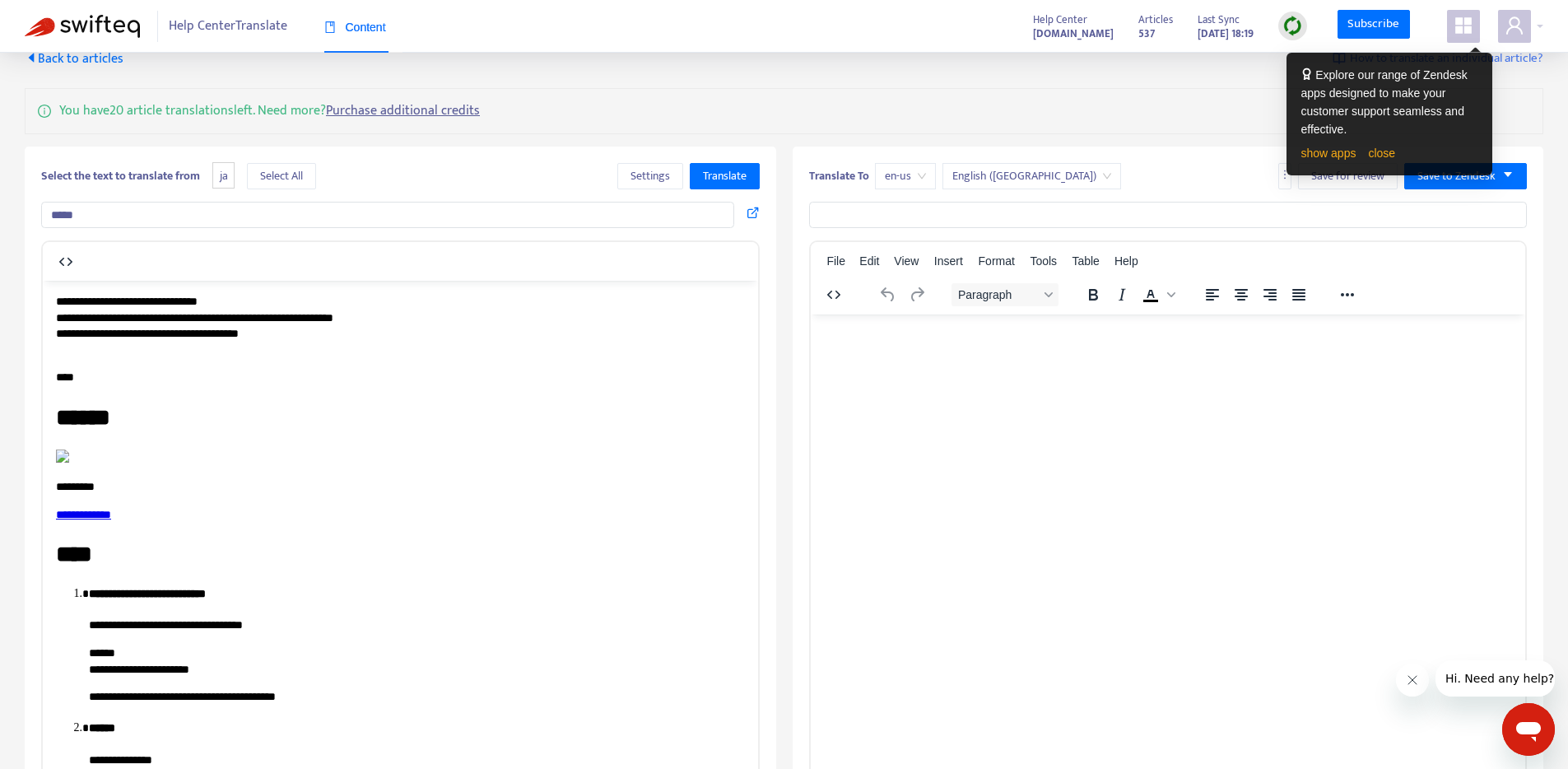
click at [1043, 356] on html at bounding box center [1167, 335] width 715 height 43
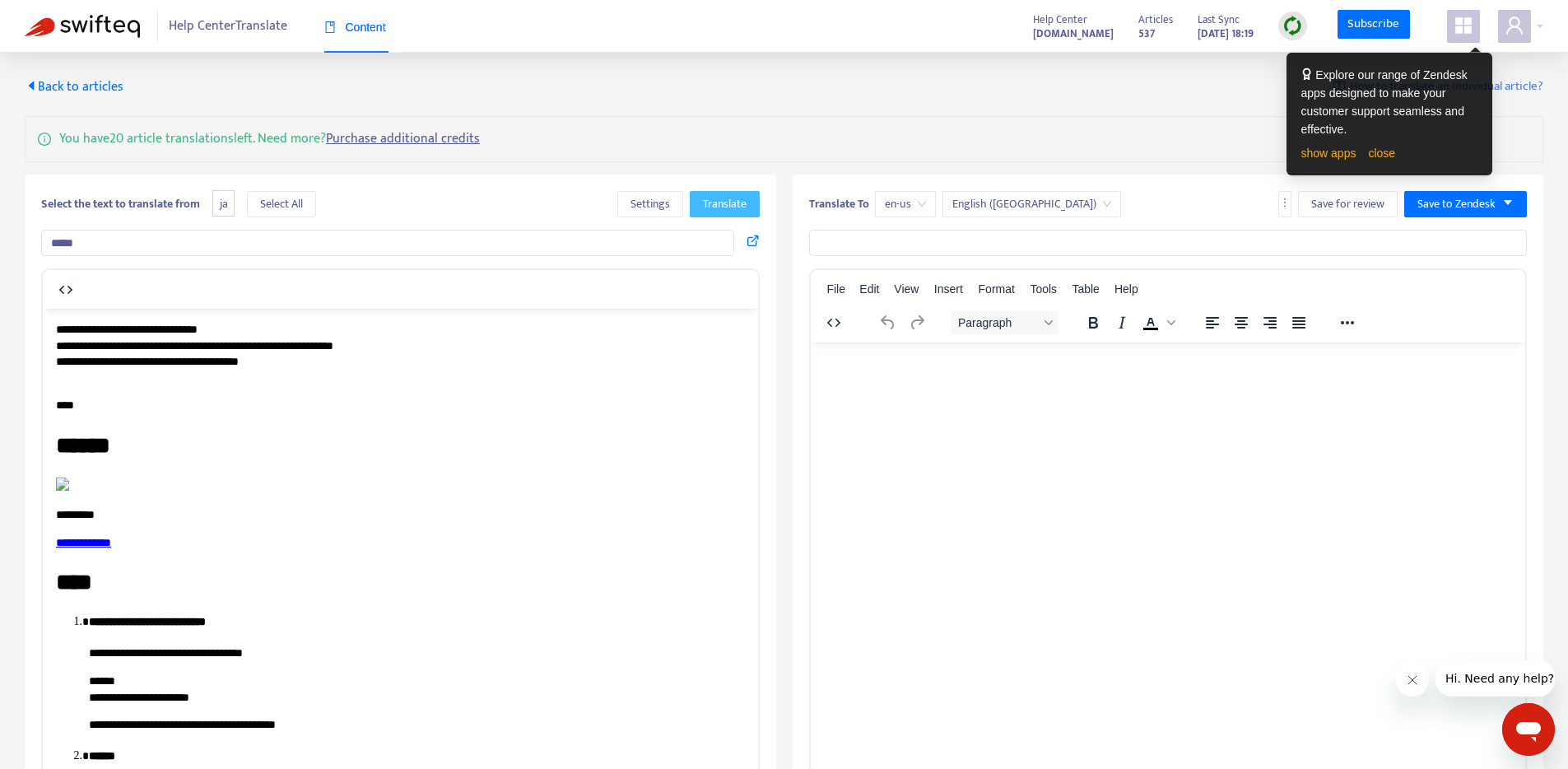
click at [725, 208] on span "Translate" at bounding box center [725, 204] width 43 height 18
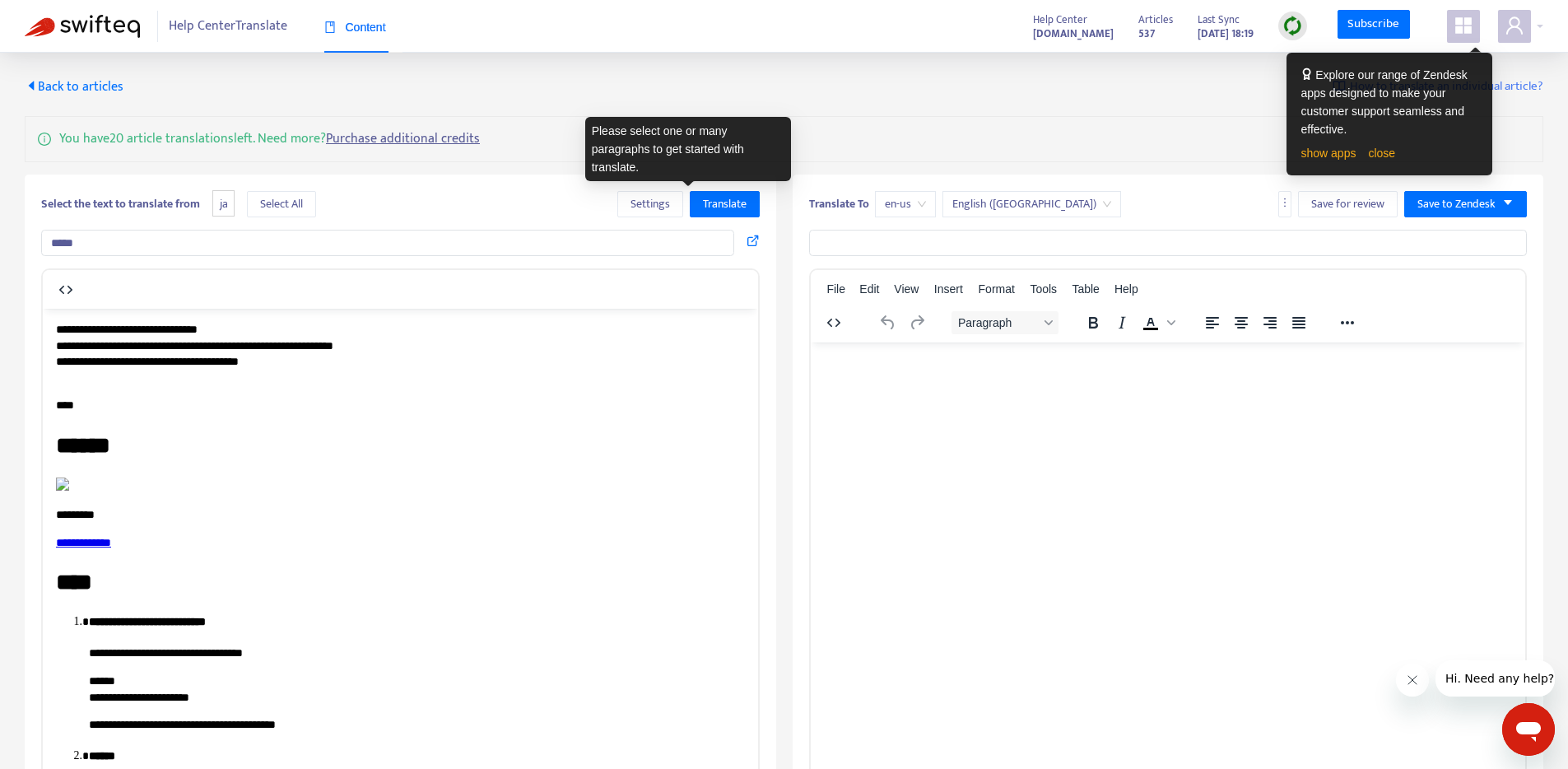
click at [504, 346] on p "**********" at bounding box center [394, 352] width 677 height 64
click at [488, 330] on p "**********" at bounding box center [394, 352] width 677 height 64
click at [531, 208] on div "Select the text to translate from ja Select All Settings Translate" at bounding box center [400, 204] width 719 height 26
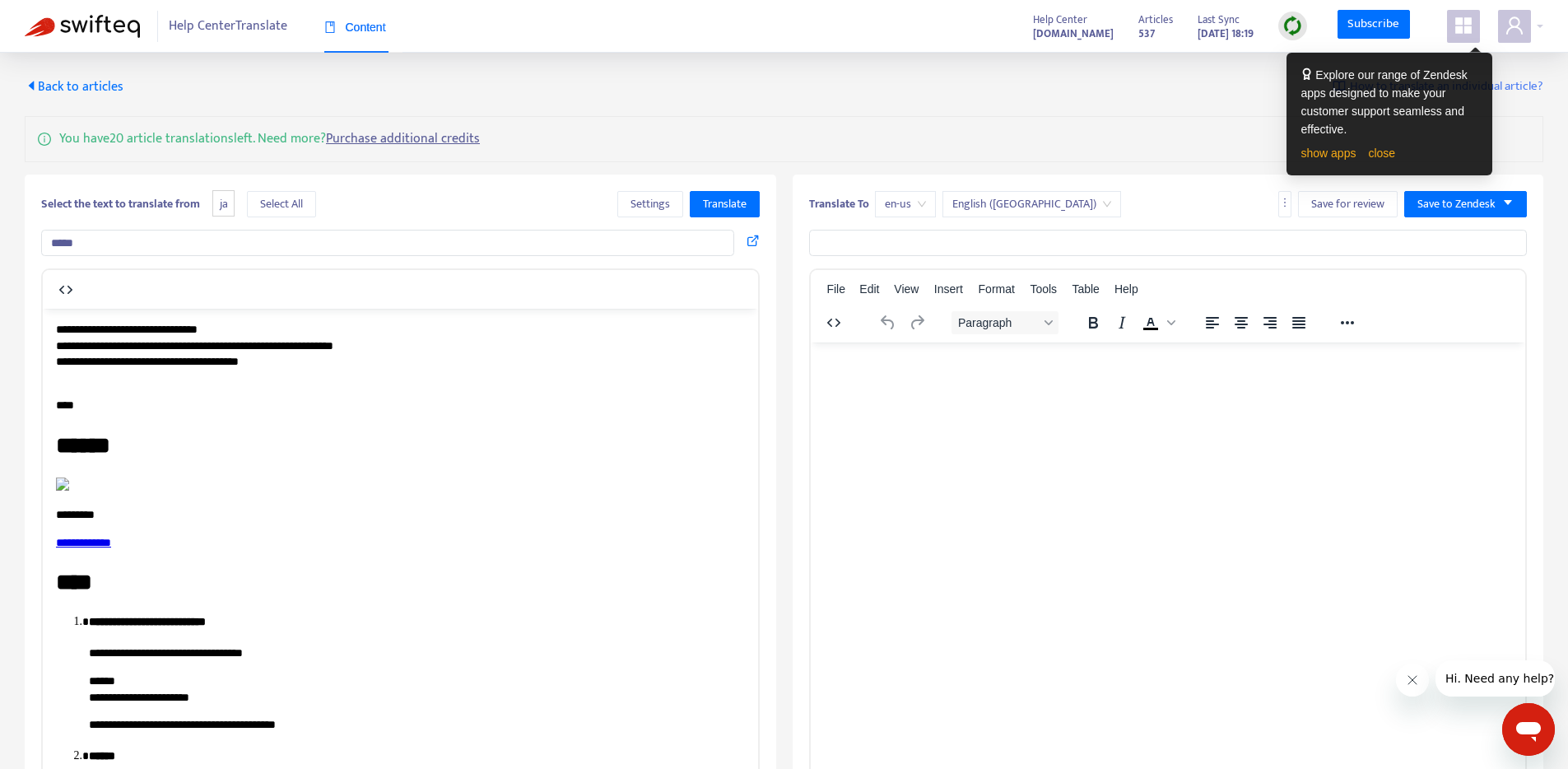
click at [489, 382] on p "**********" at bounding box center [394, 352] width 677 height 64
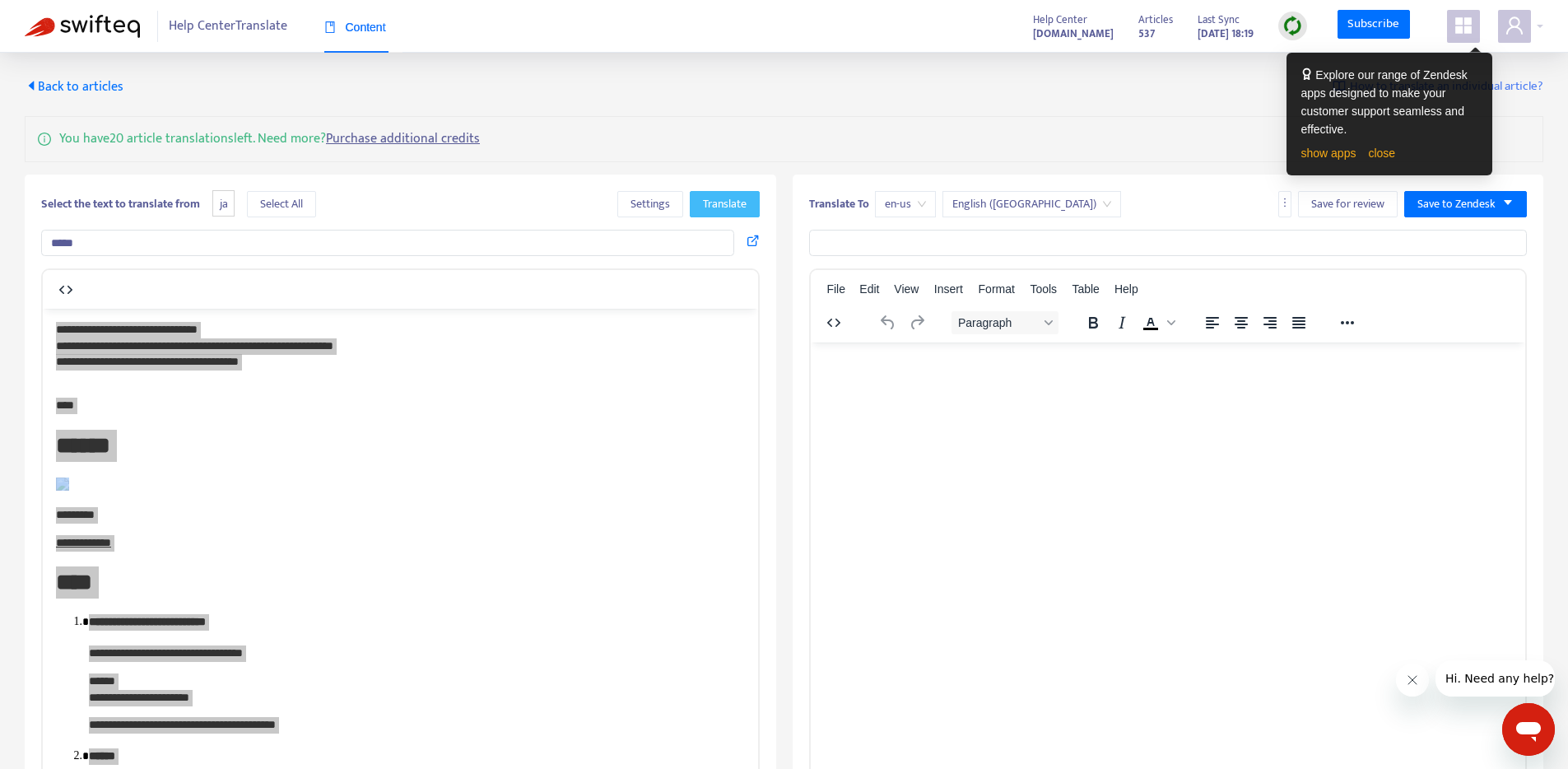
click at [720, 195] on span "Translate" at bounding box center [725, 204] width 43 height 18
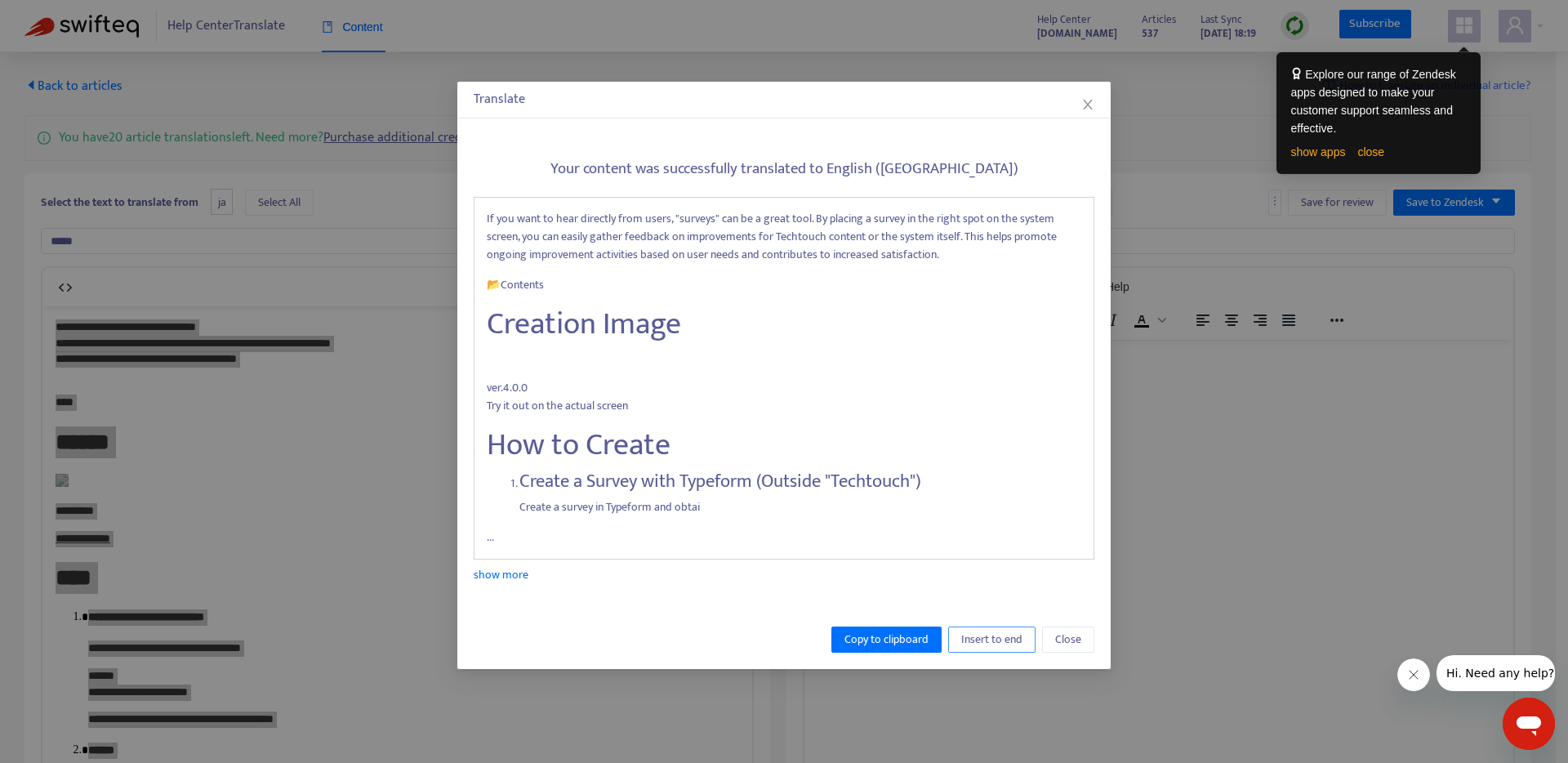
click at [968, 636] on span "Insert to end" at bounding box center [991, 639] width 61 height 18
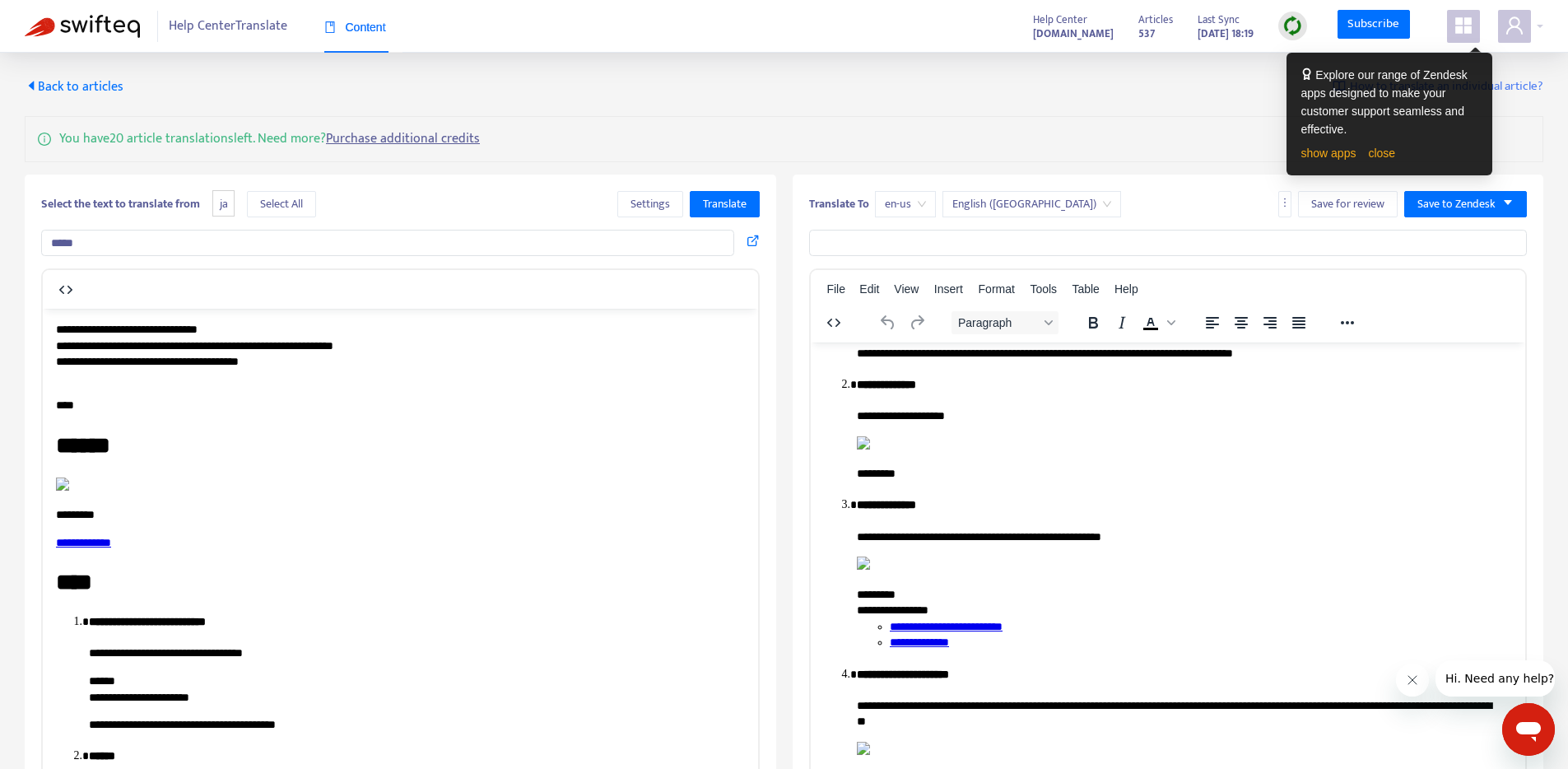
scroll to position [2378, 0]
click at [1246, 121] on div "You have 20 article translations left. Need more? Purchase additional credits" at bounding box center [784, 138] width 1519 height 46
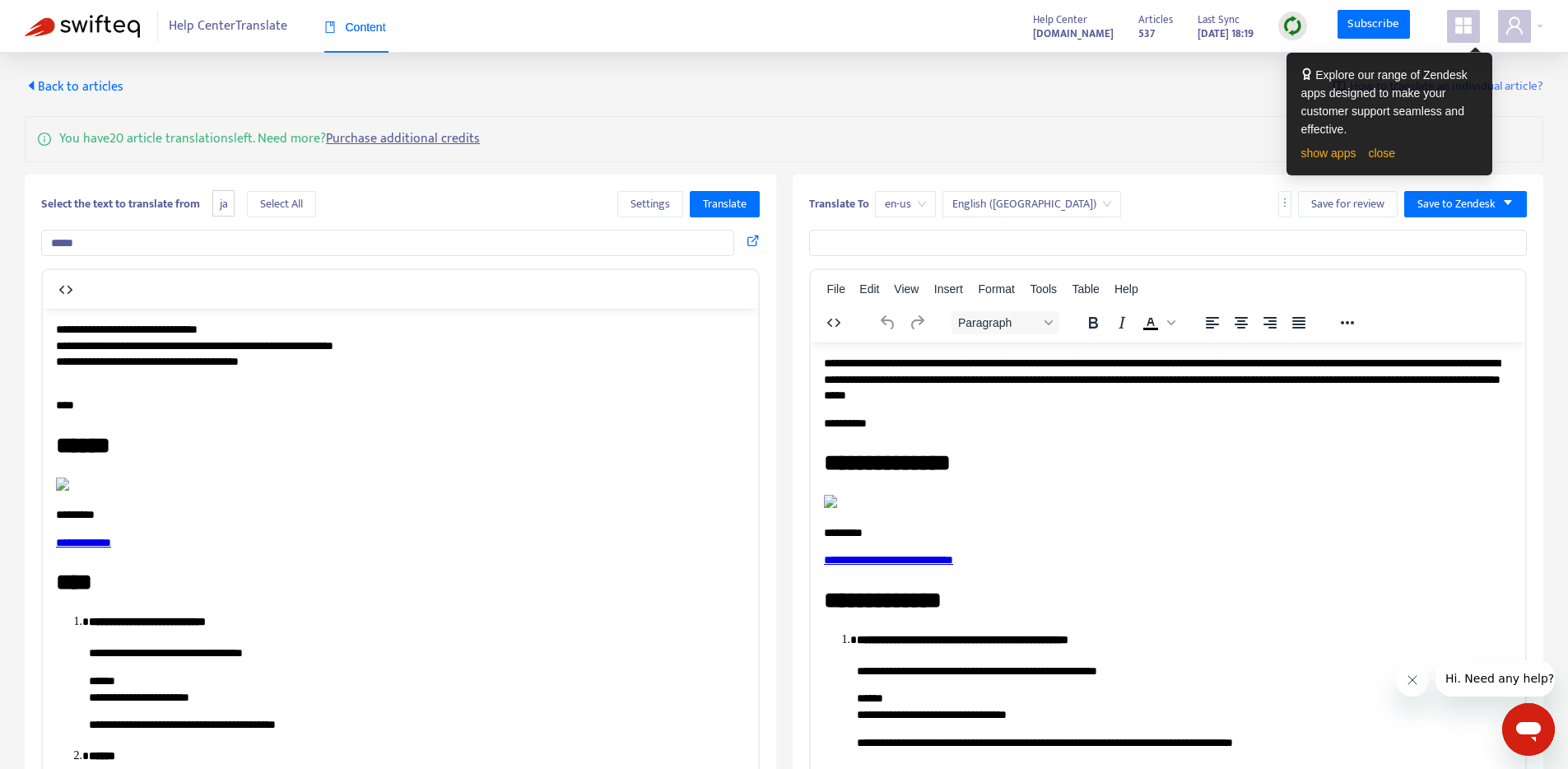
click at [836, 507] on img "Rich Text Area. Press ALT-0 for help." at bounding box center [829, 500] width 13 height 13
click at [1085, 459] on h1 "**********" at bounding box center [1161, 462] width 677 height 32
click at [975, 245] on input "text" at bounding box center [1168, 242] width 719 height 26
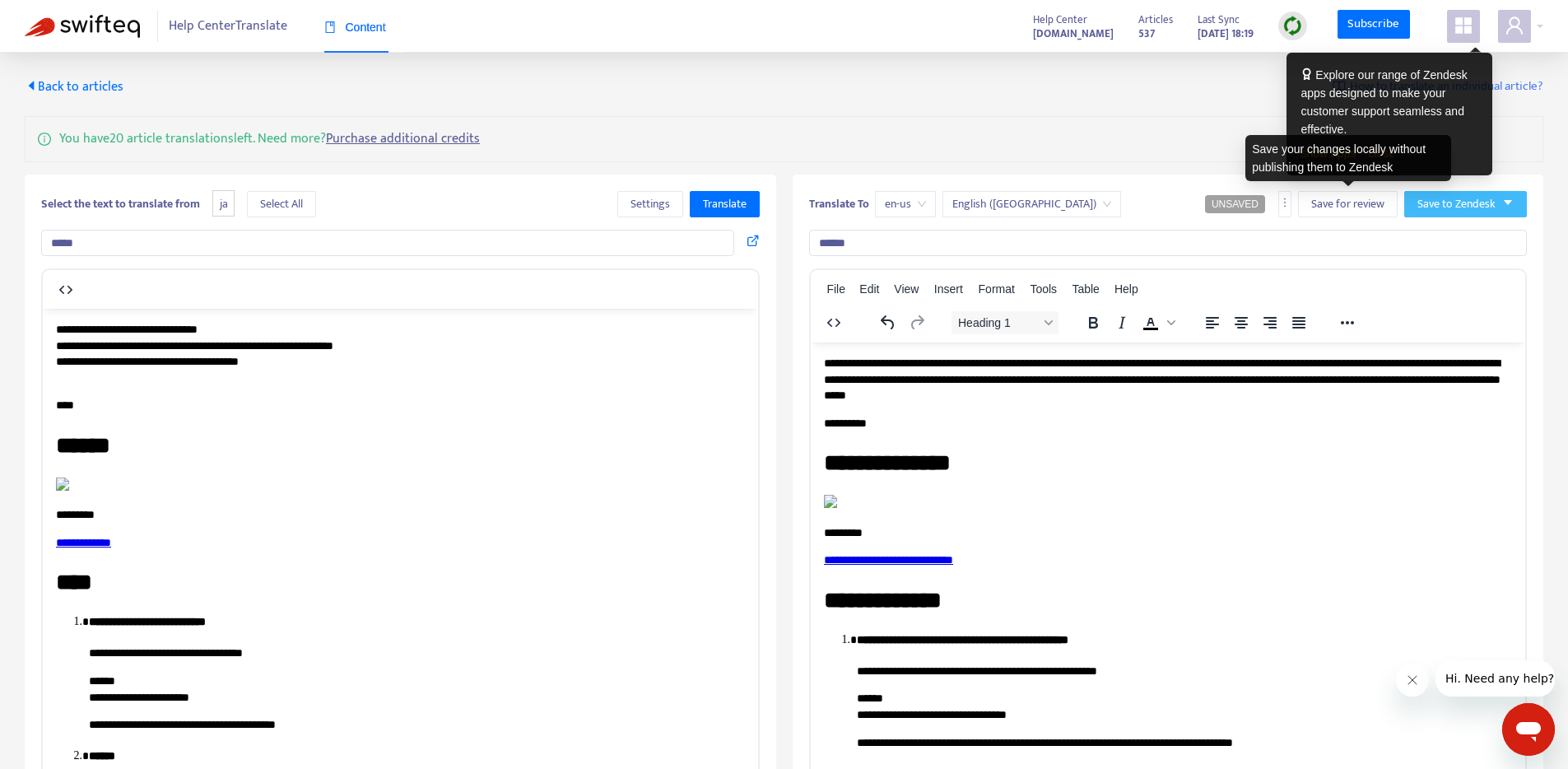
type input "******"
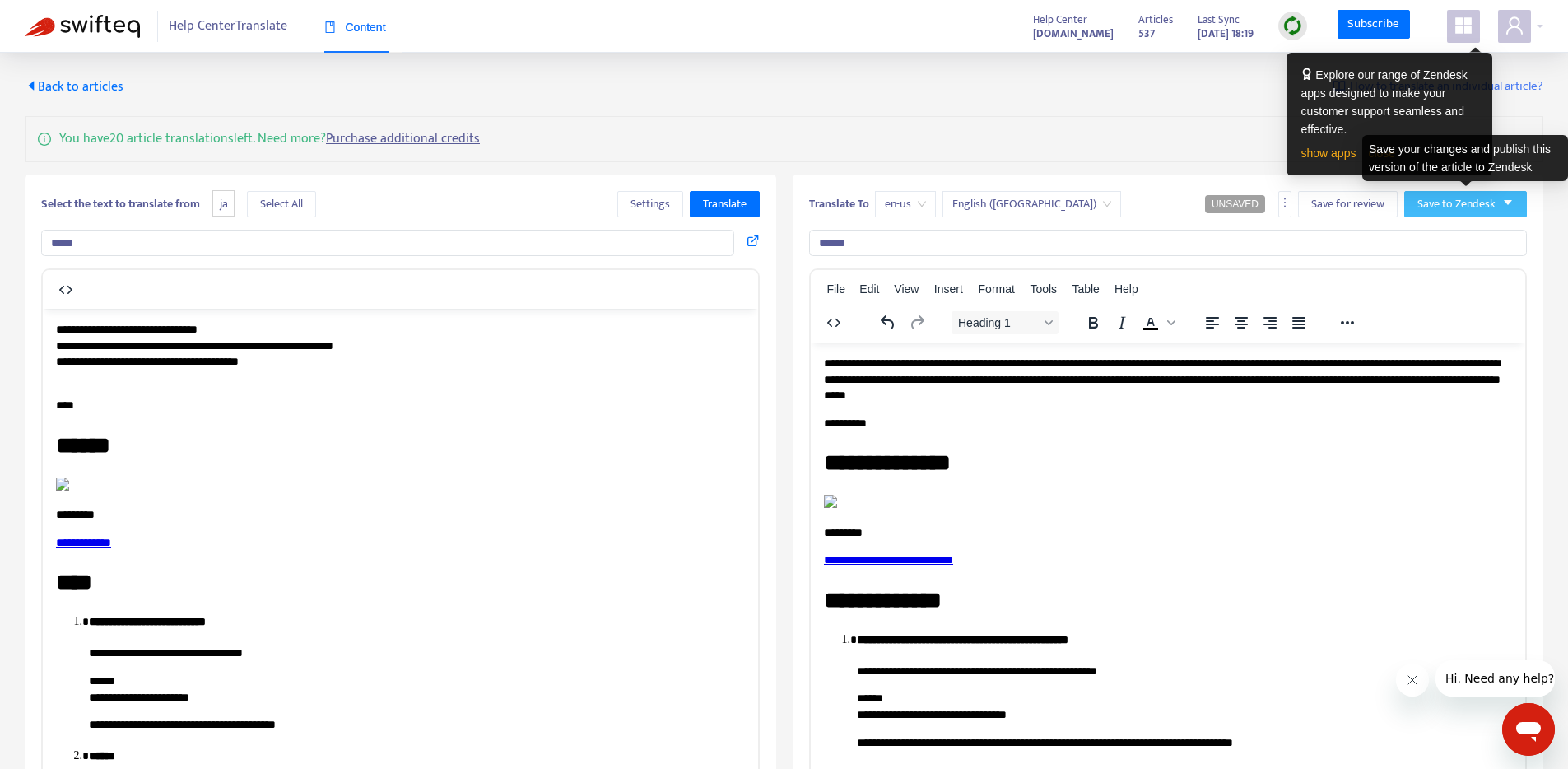
click at [1444, 207] on span "Save to Zendesk" at bounding box center [1456, 204] width 78 height 18
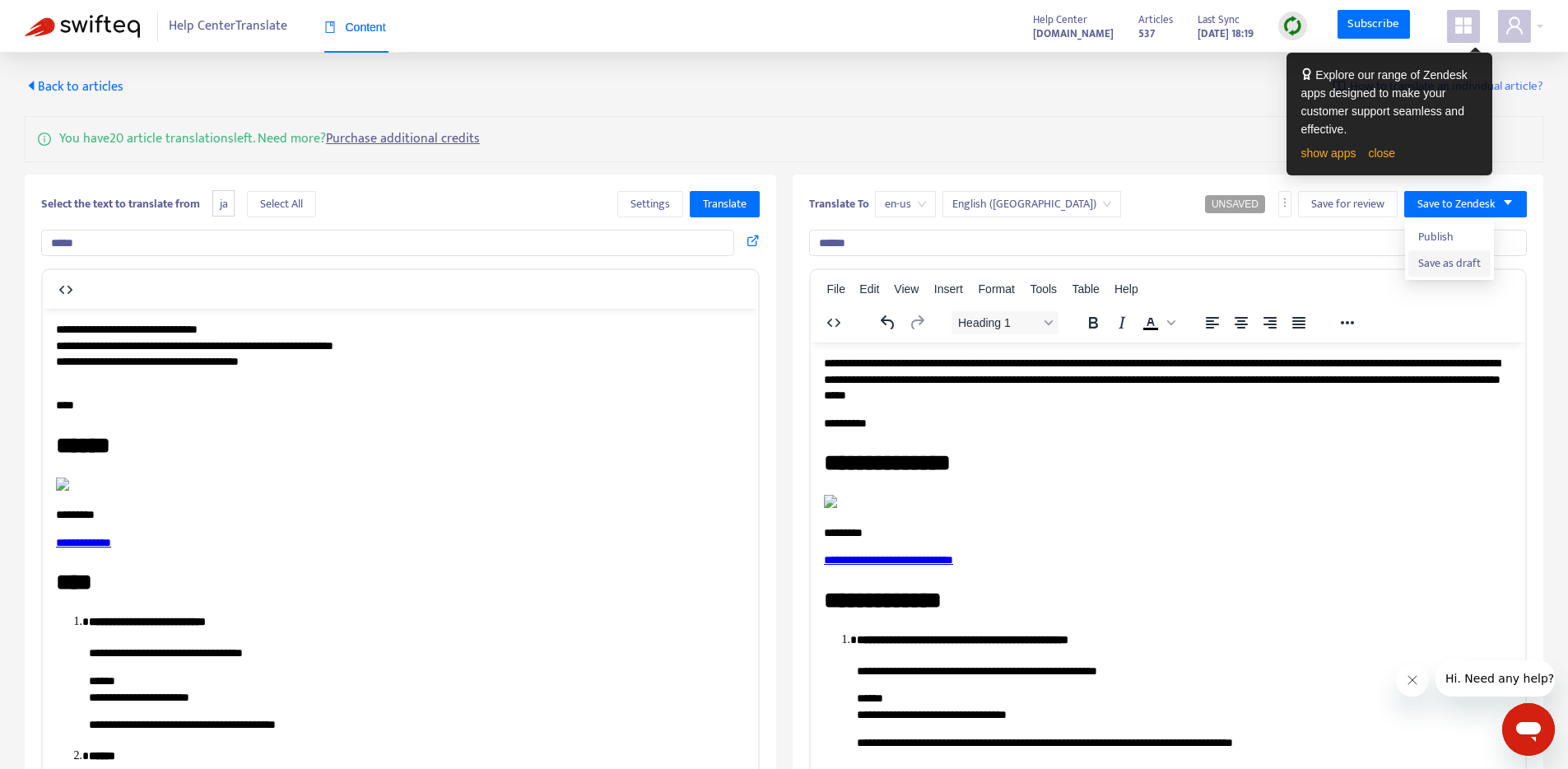
click at [1438, 265] on span "Save as draft" at bounding box center [1449, 263] width 63 height 18
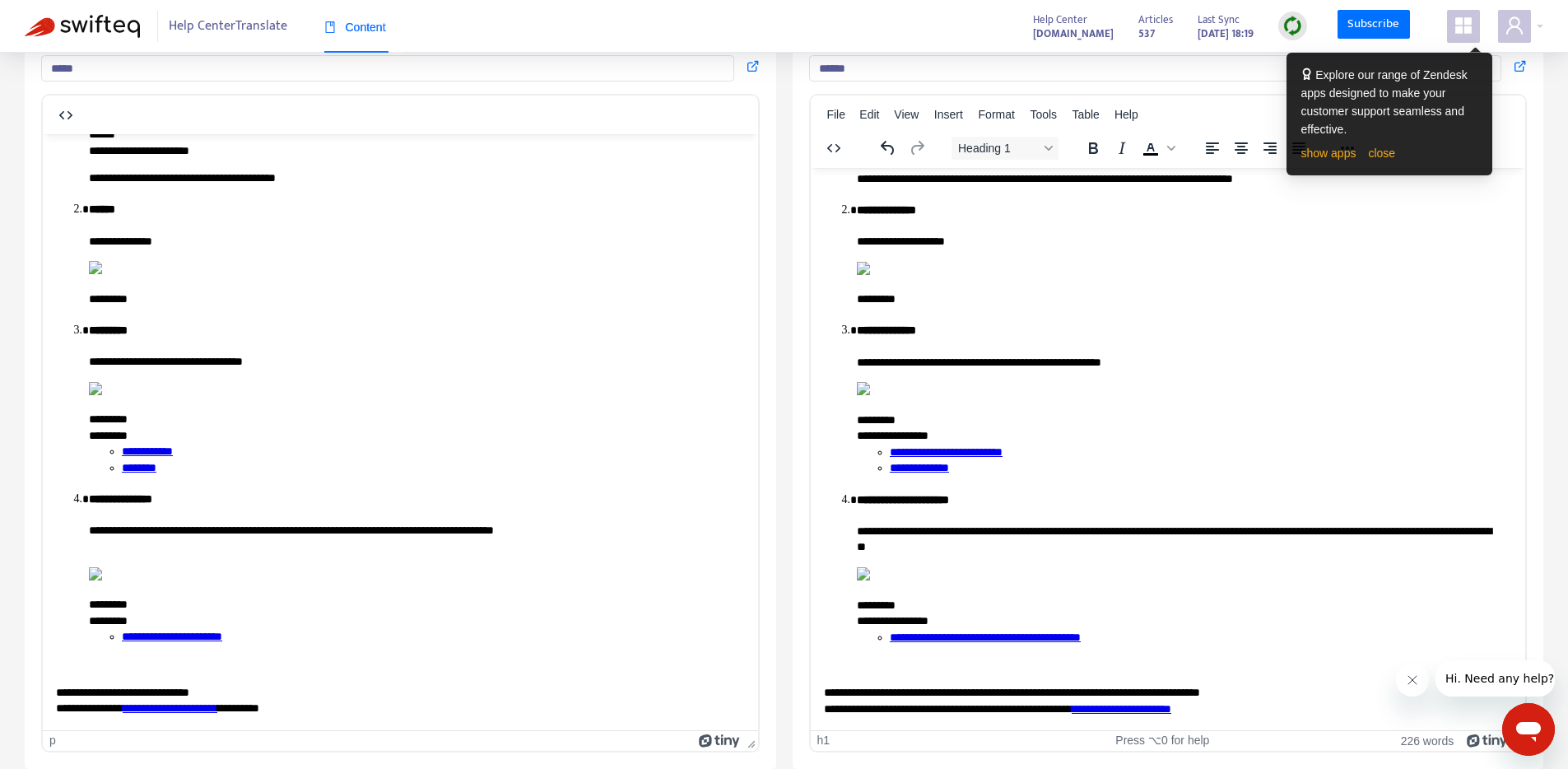
scroll to position [2361, 0]
